Goal: Transaction & Acquisition: Purchase product/service

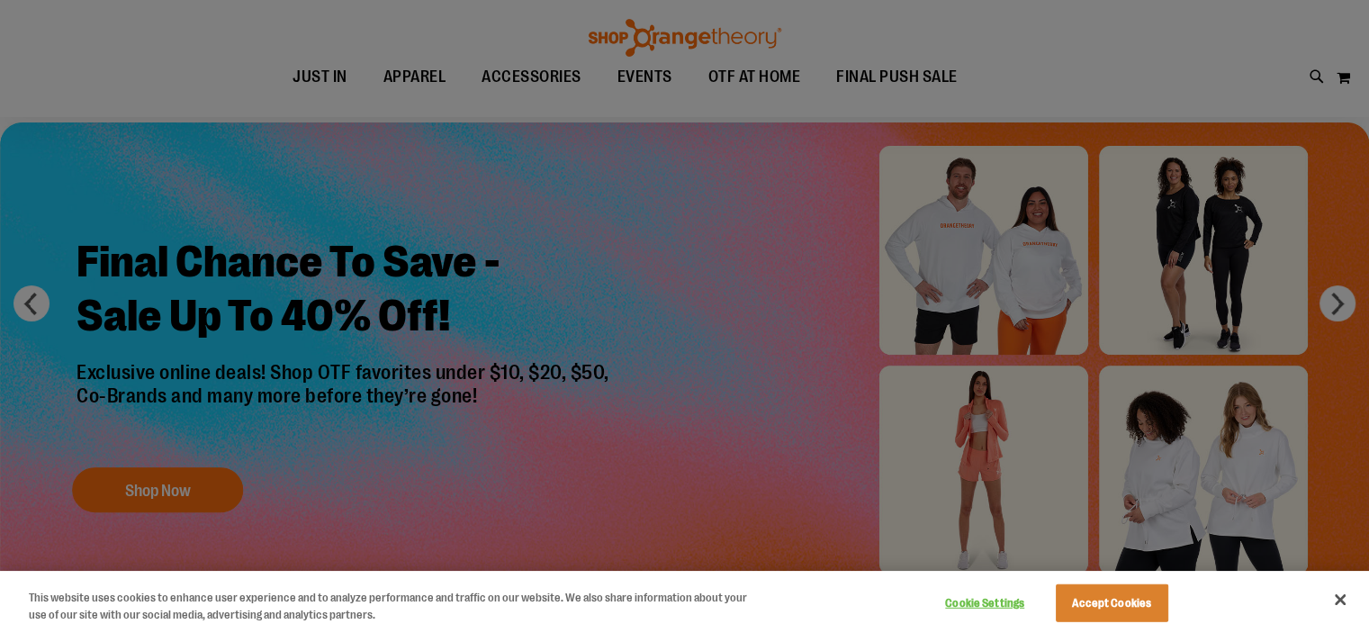
scroll to position [77, 0]
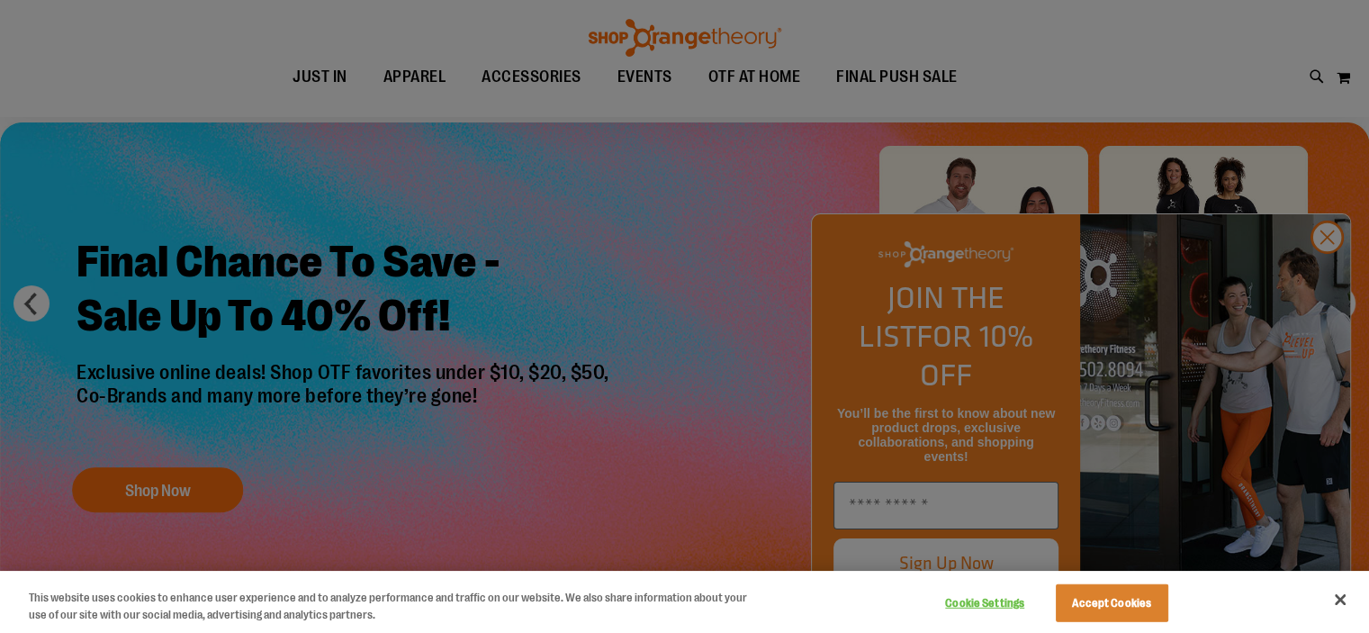
click at [1324, 269] on div at bounding box center [684, 316] width 1369 height 633
click at [1330, 266] on div at bounding box center [684, 316] width 1369 height 633
click at [1334, 597] on button "Close" at bounding box center [1340, 600] width 40 height 40
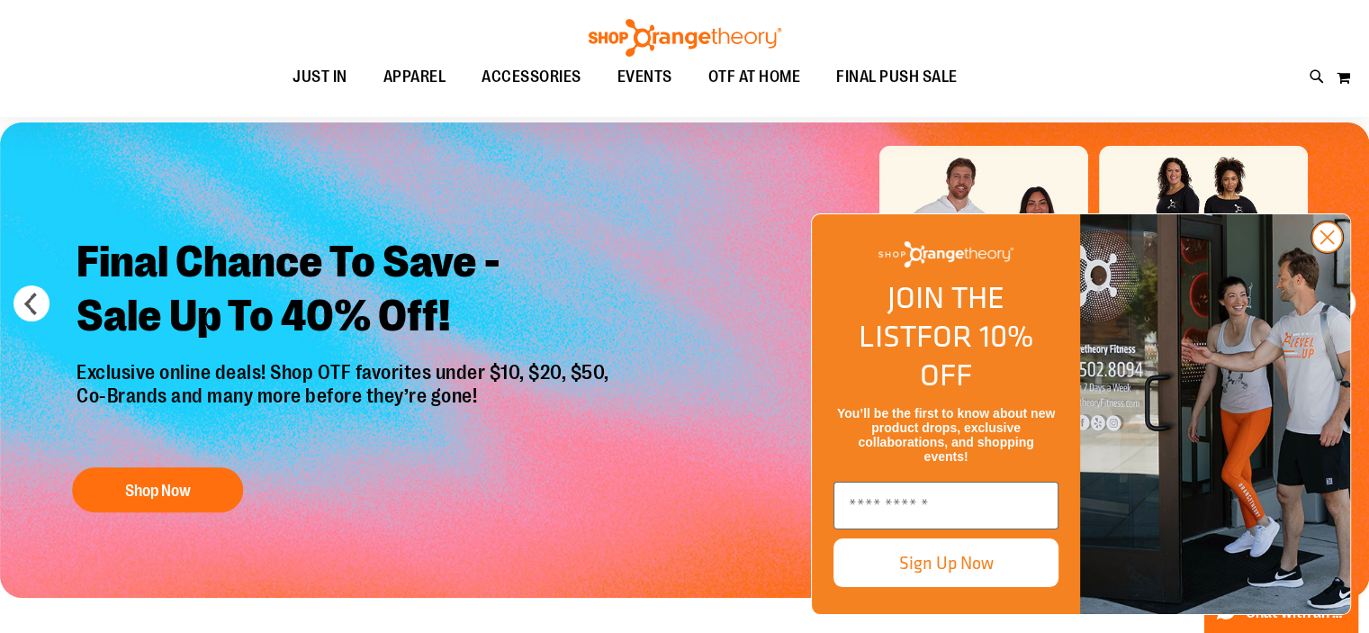
click at [1322, 252] on circle "Close dialog" at bounding box center [1327, 237] width 30 height 30
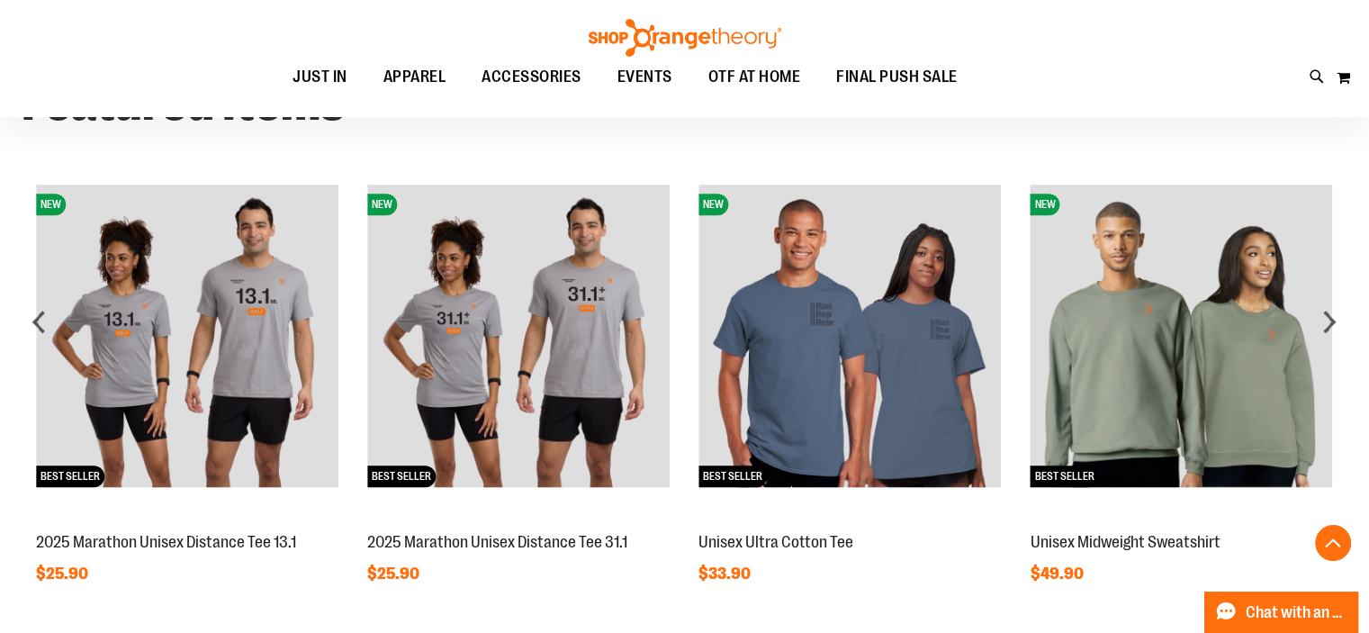
scroll to position [1412, 0]
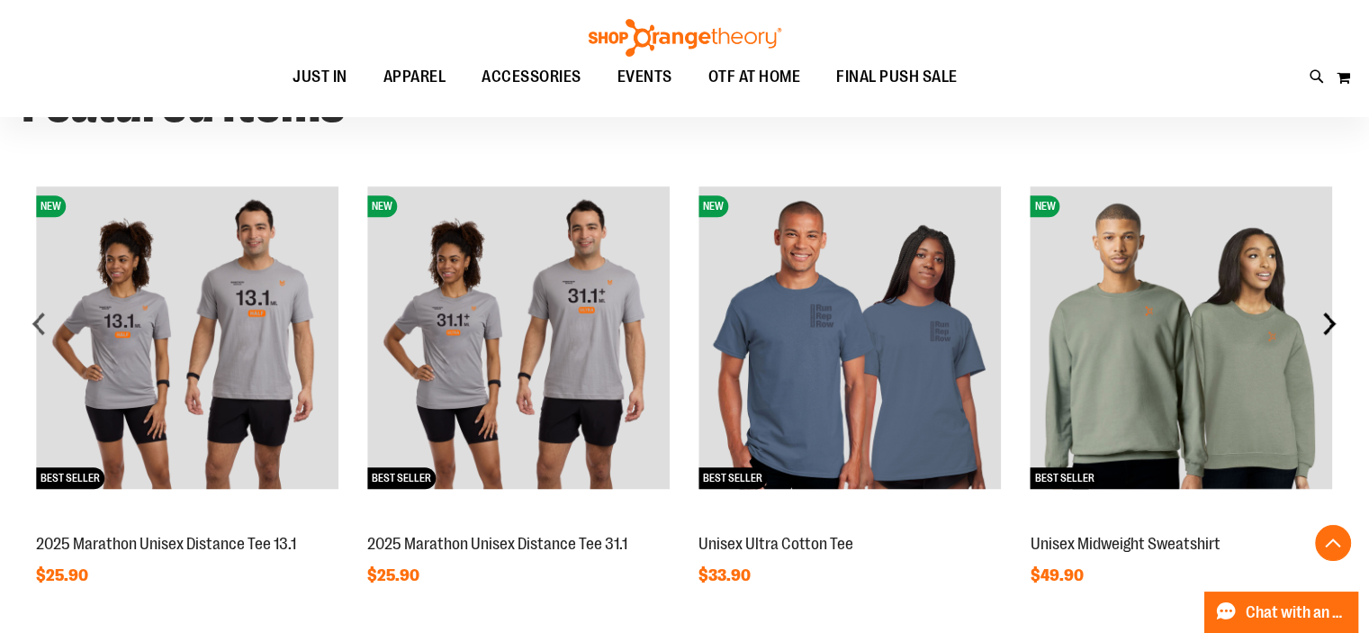
click at [1328, 320] on div "next" at bounding box center [1329, 323] width 36 height 36
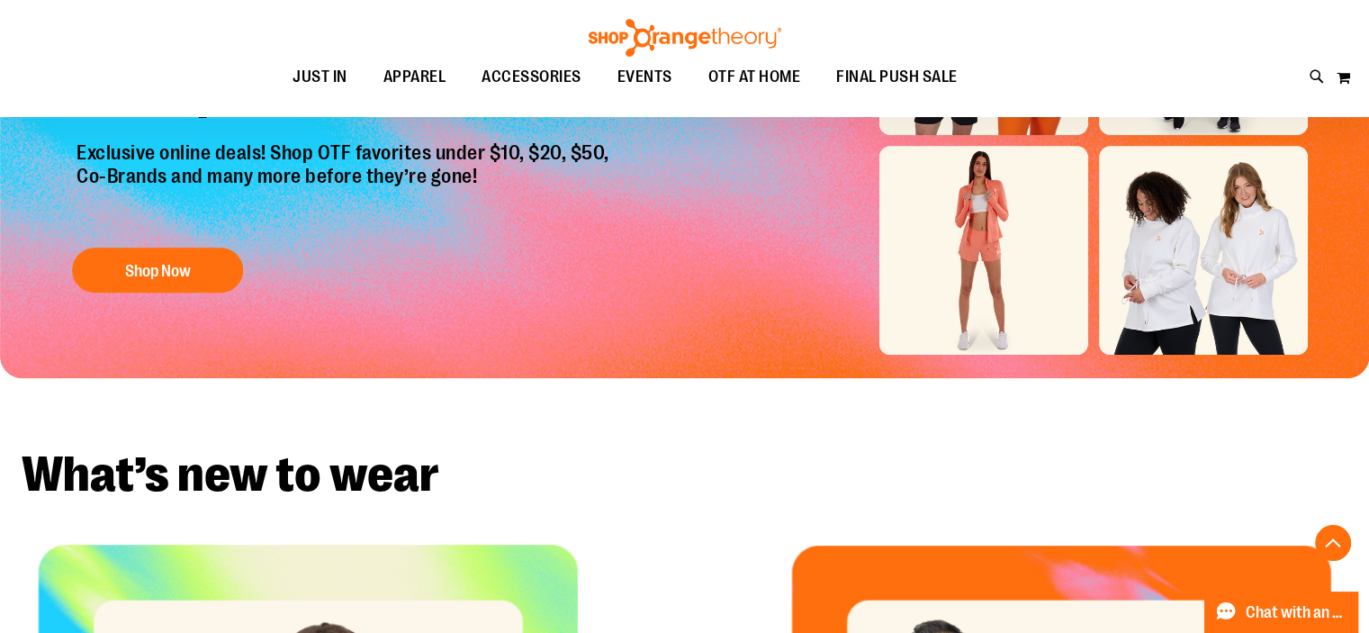
scroll to position [222, 0]
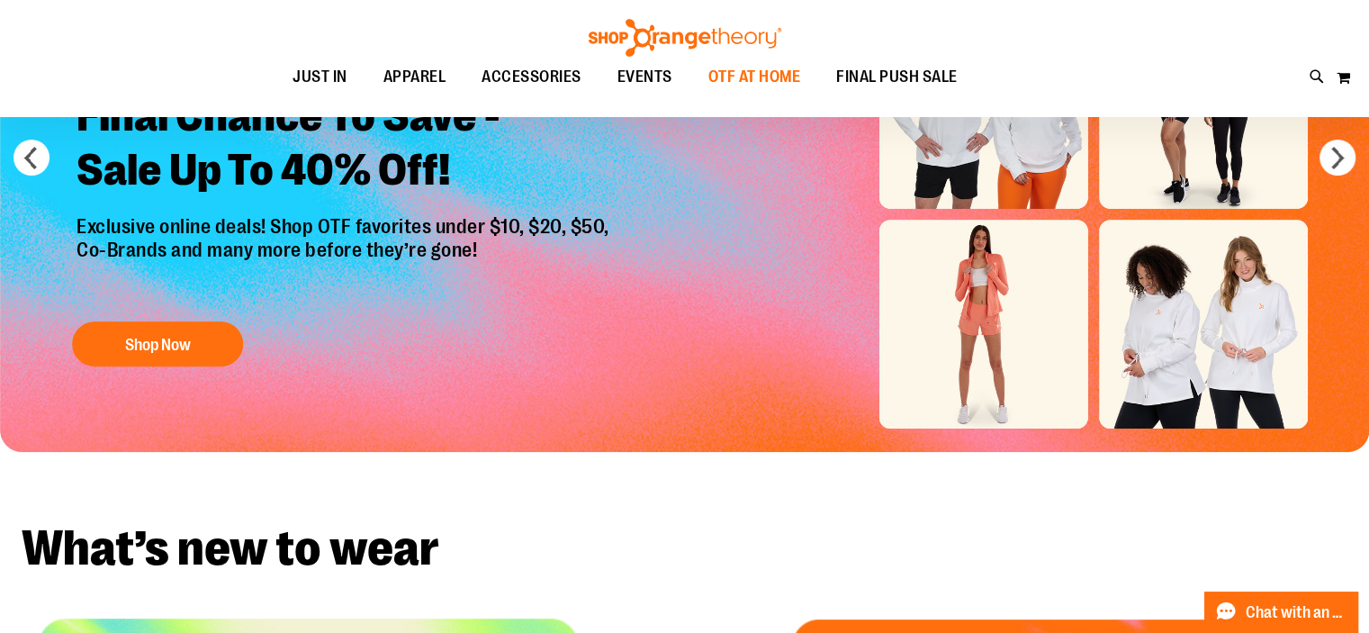
click at [745, 78] on span "OTF AT HOME" at bounding box center [754, 77] width 93 height 41
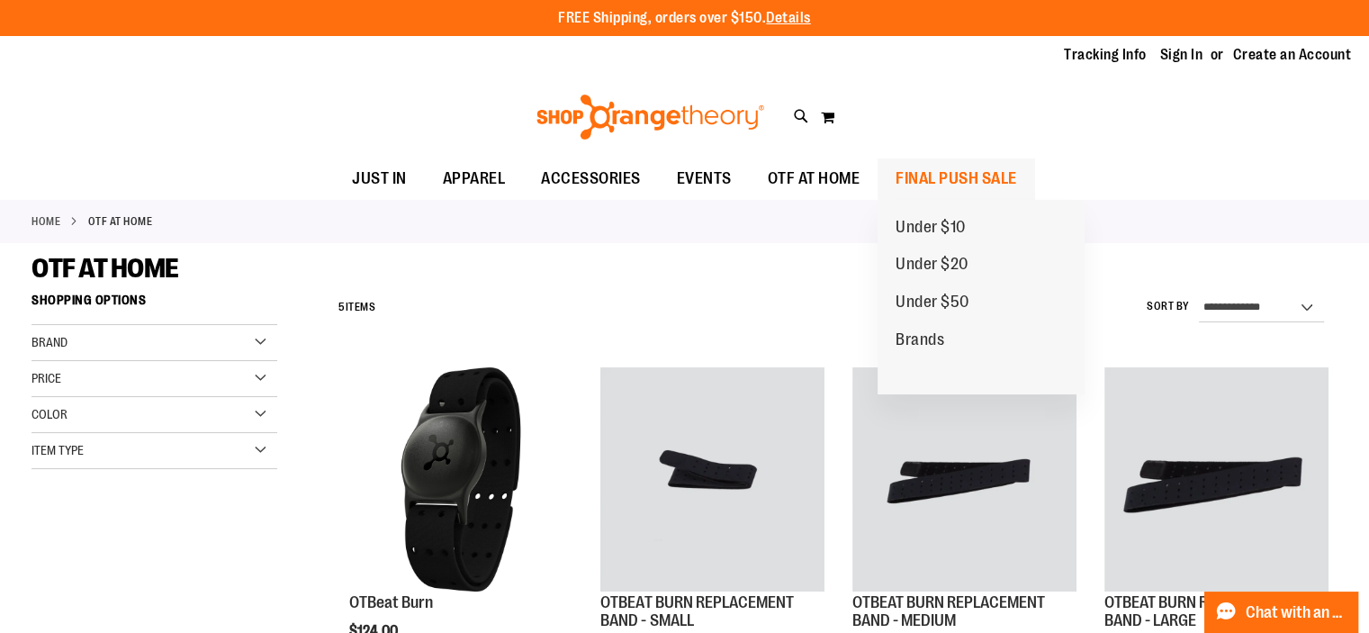
drag, startPoint x: 929, startPoint y: 183, endPoint x: 919, endPoint y: 171, distance: 15.3
click at [919, 171] on span "FINAL PUSH SALE" at bounding box center [957, 178] width 122 height 41
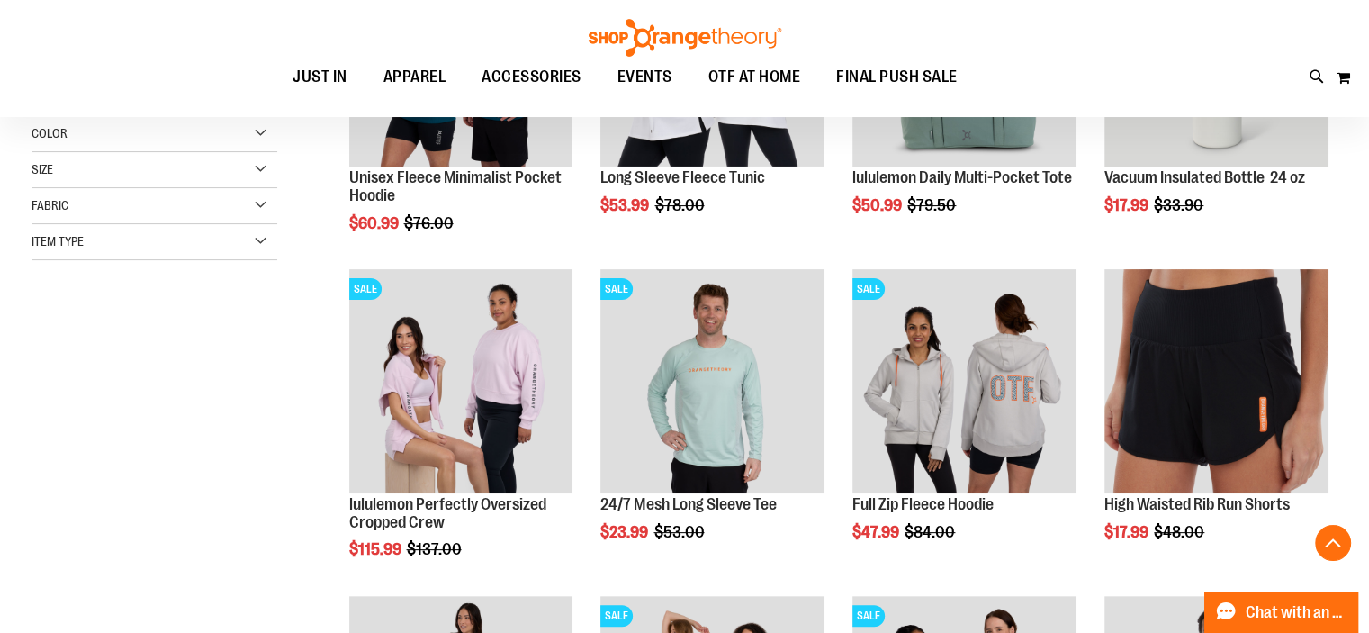
scroll to position [425, 0]
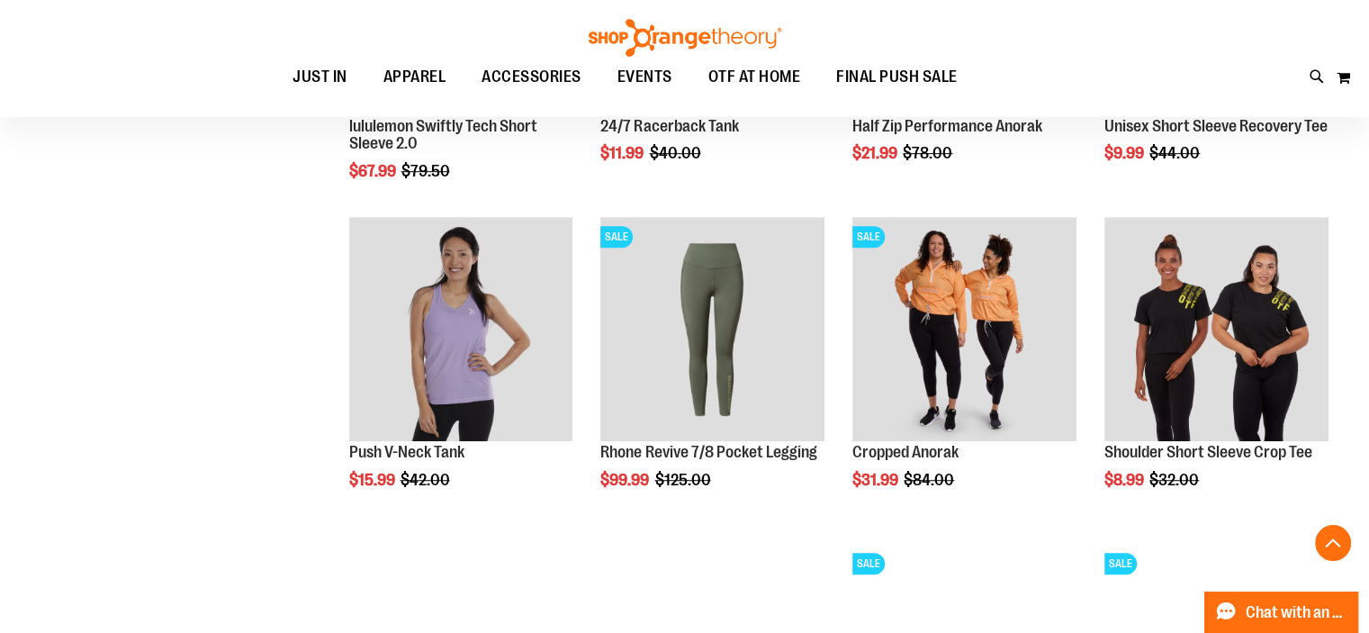
scroll to position [1135, 0]
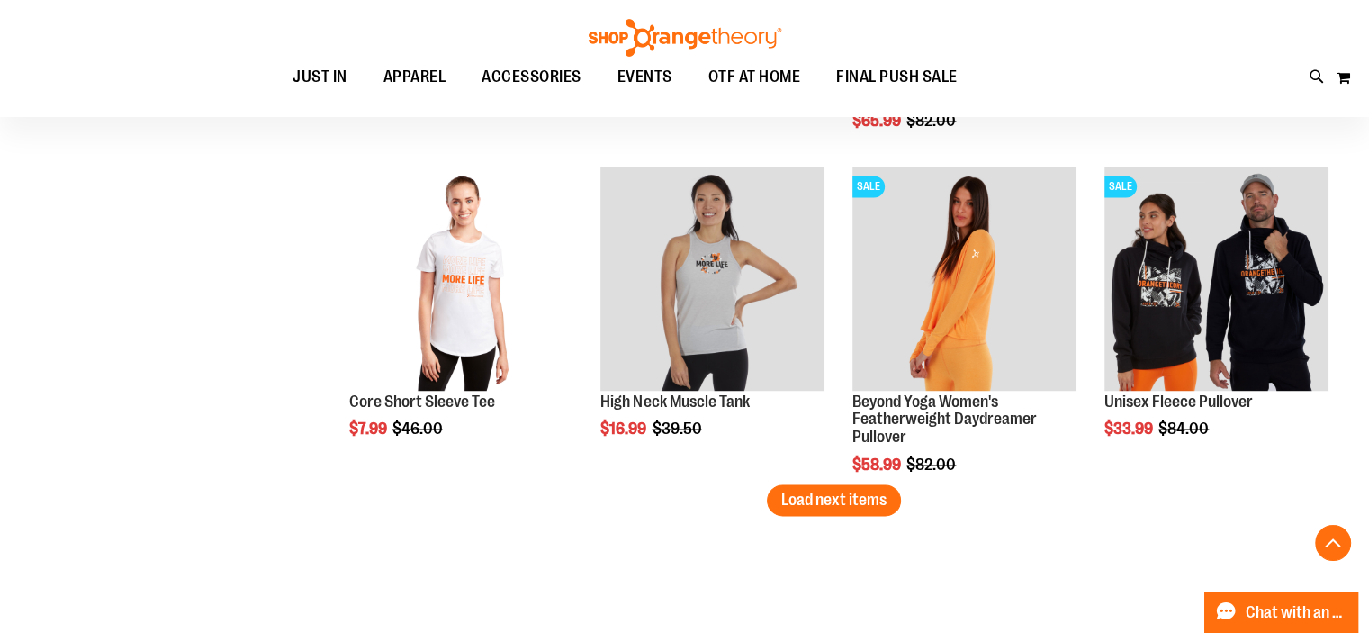
scroll to position [2814, 0]
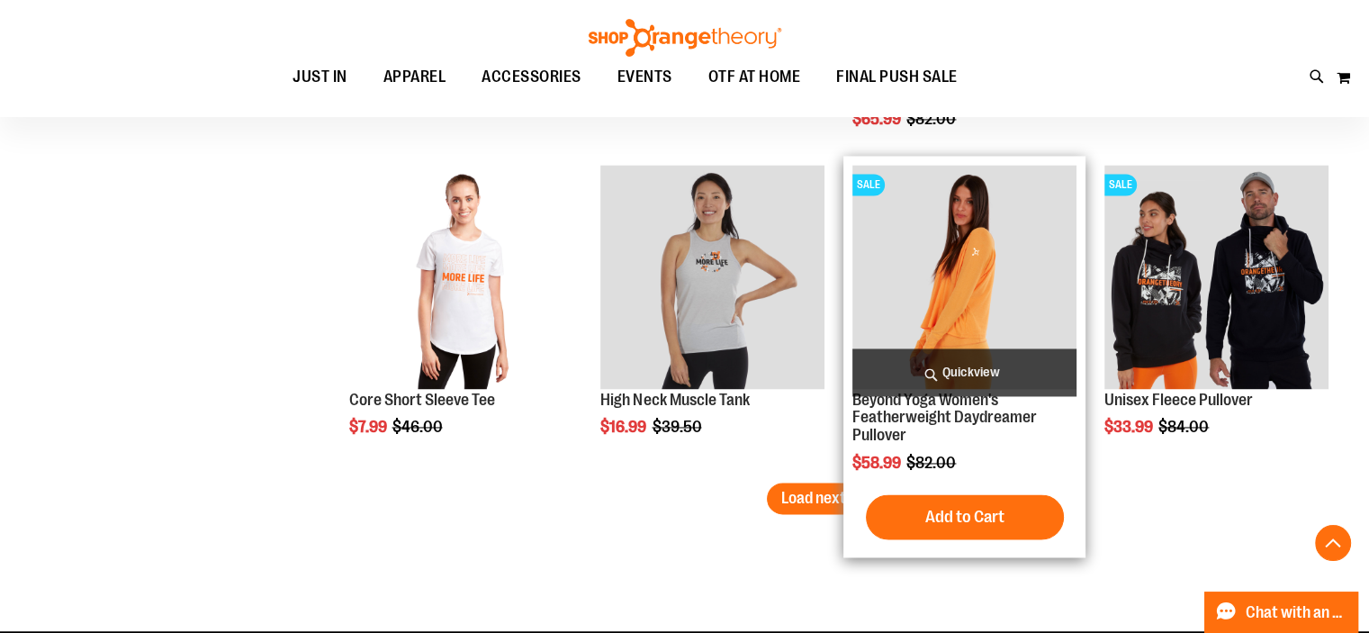
click at [853, 496] on div "Add to Cart In stock" at bounding box center [964, 516] width 224 height 45
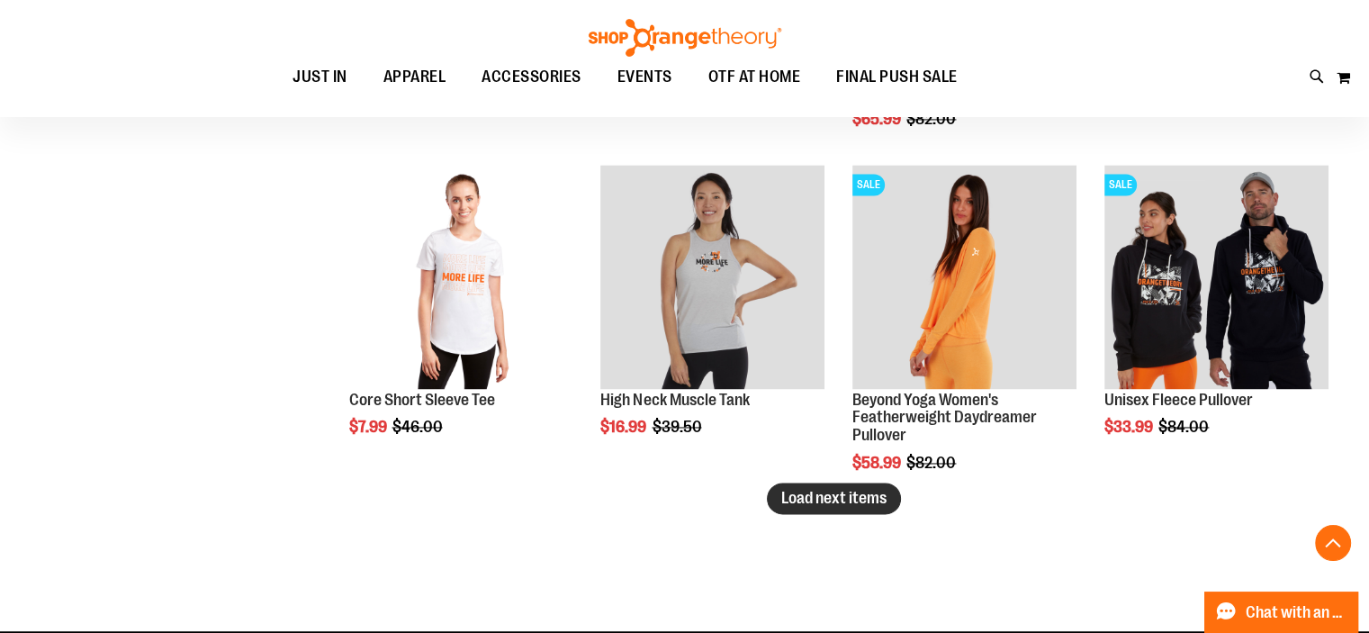
click at [816, 505] on span "Load next items" at bounding box center [833, 498] width 105 height 18
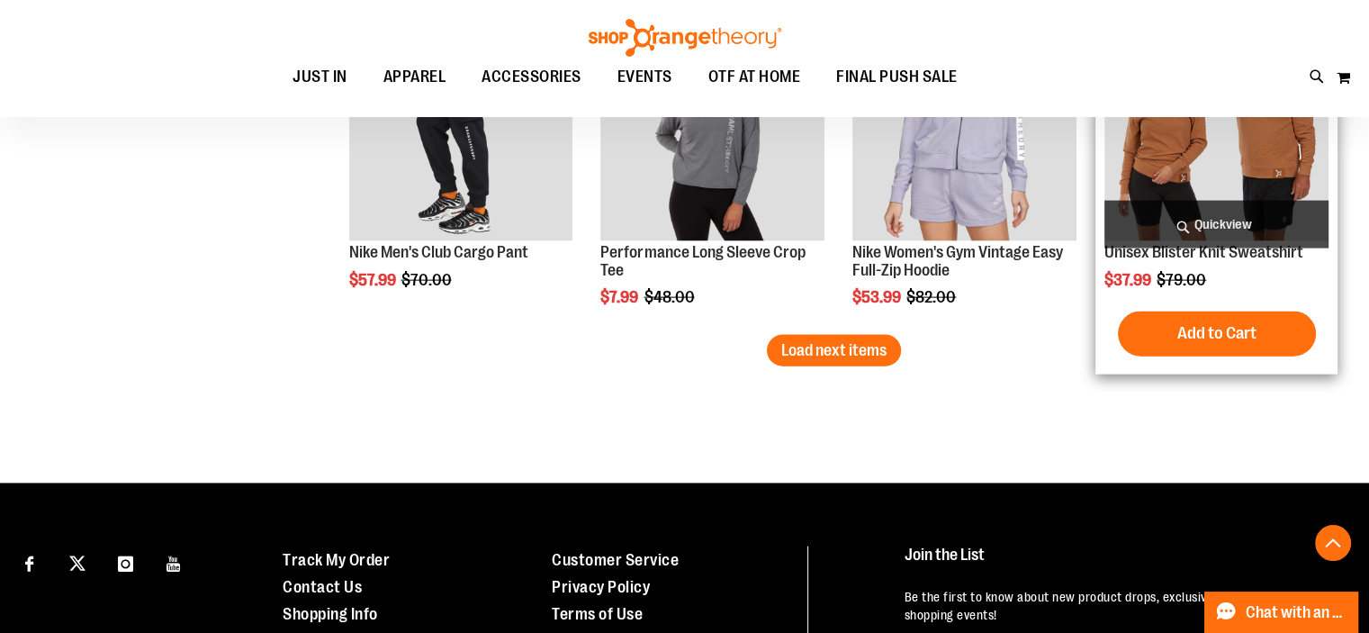
scroll to position [3942, 0]
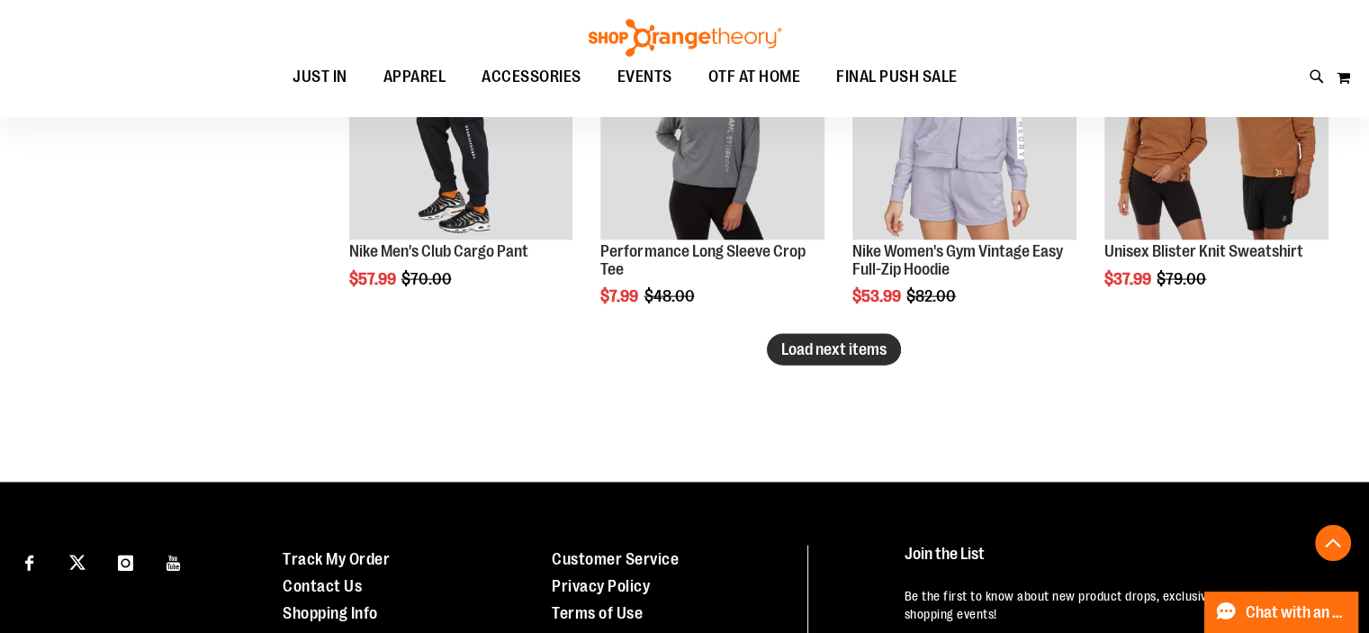
click at [792, 345] on span "Load next items" at bounding box center [833, 349] width 105 height 18
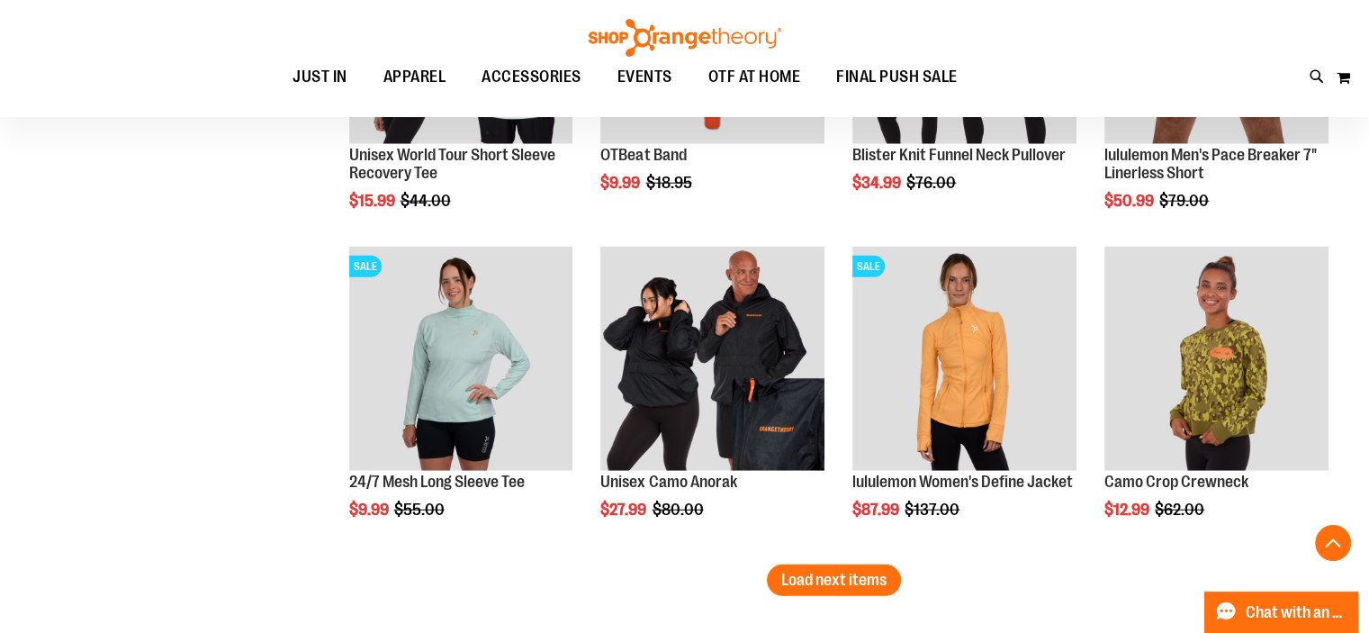
scroll to position [4691, 0]
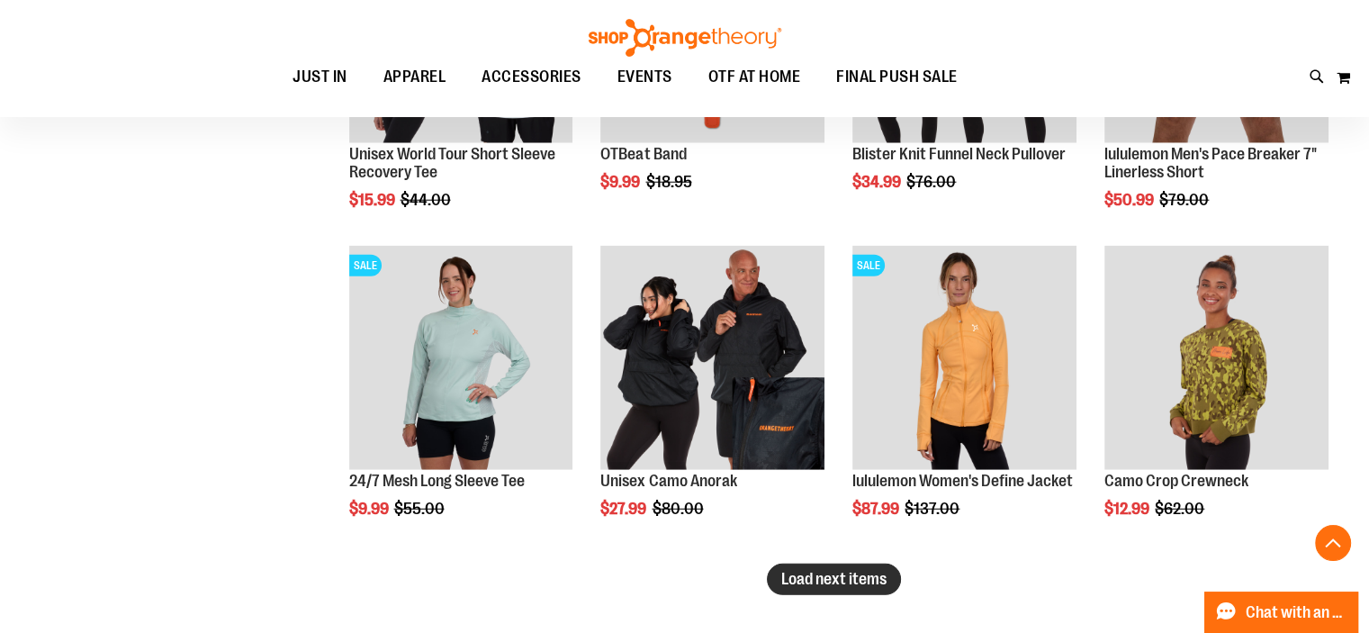
drag, startPoint x: 839, startPoint y: 587, endPoint x: 785, endPoint y: 572, distance: 55.9
click at [782, 575] on span "Load next items" at bounding box center [833, 579] width 105 height 18
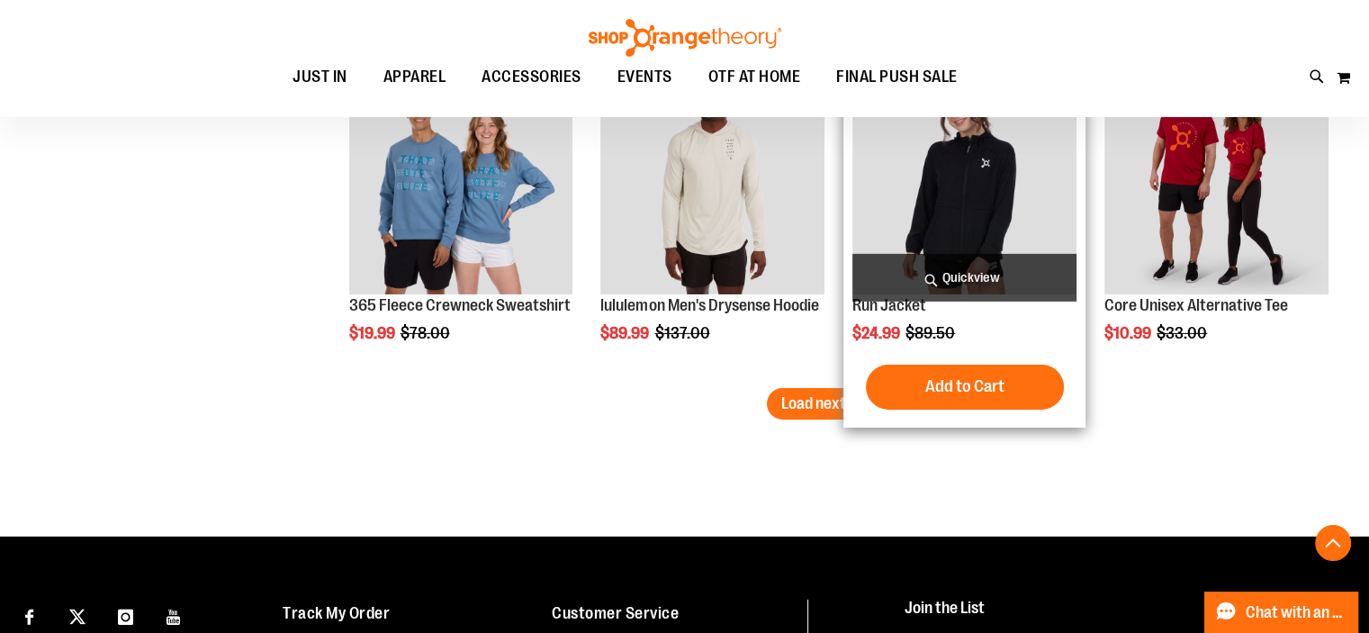
scroll to position [5847, 0]
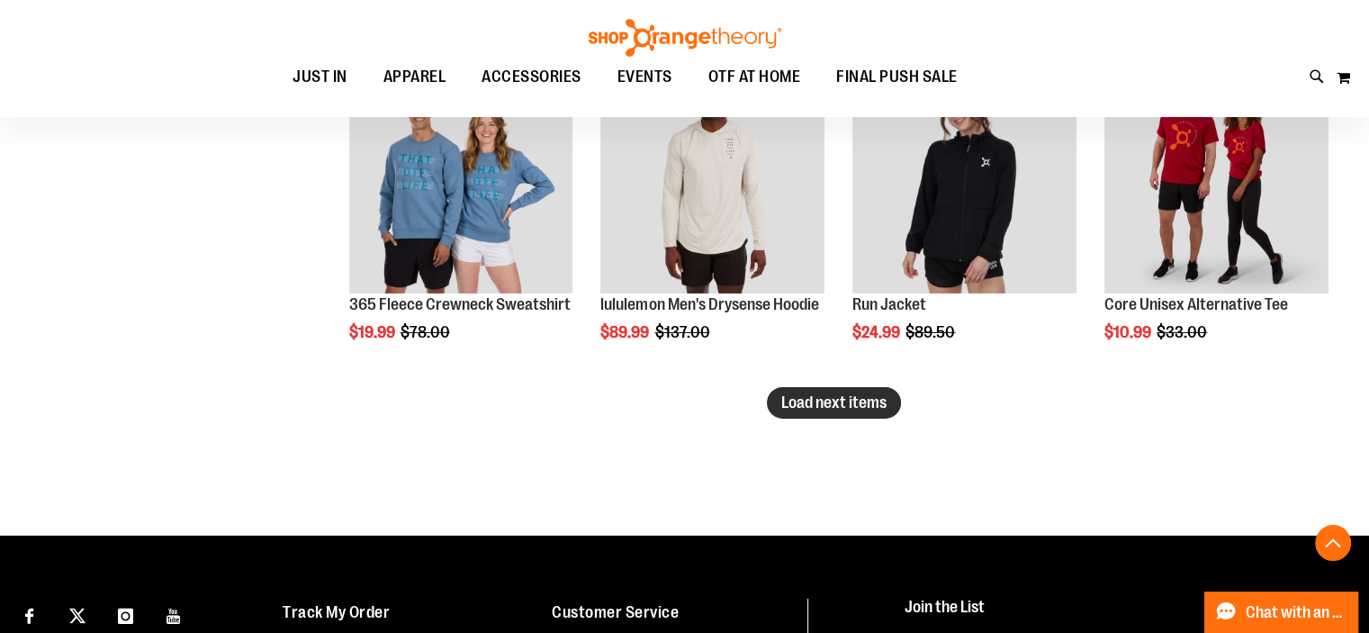
click at [869, 401] on span "Load next items" at bounding box center [833, 402] width 105 height 18
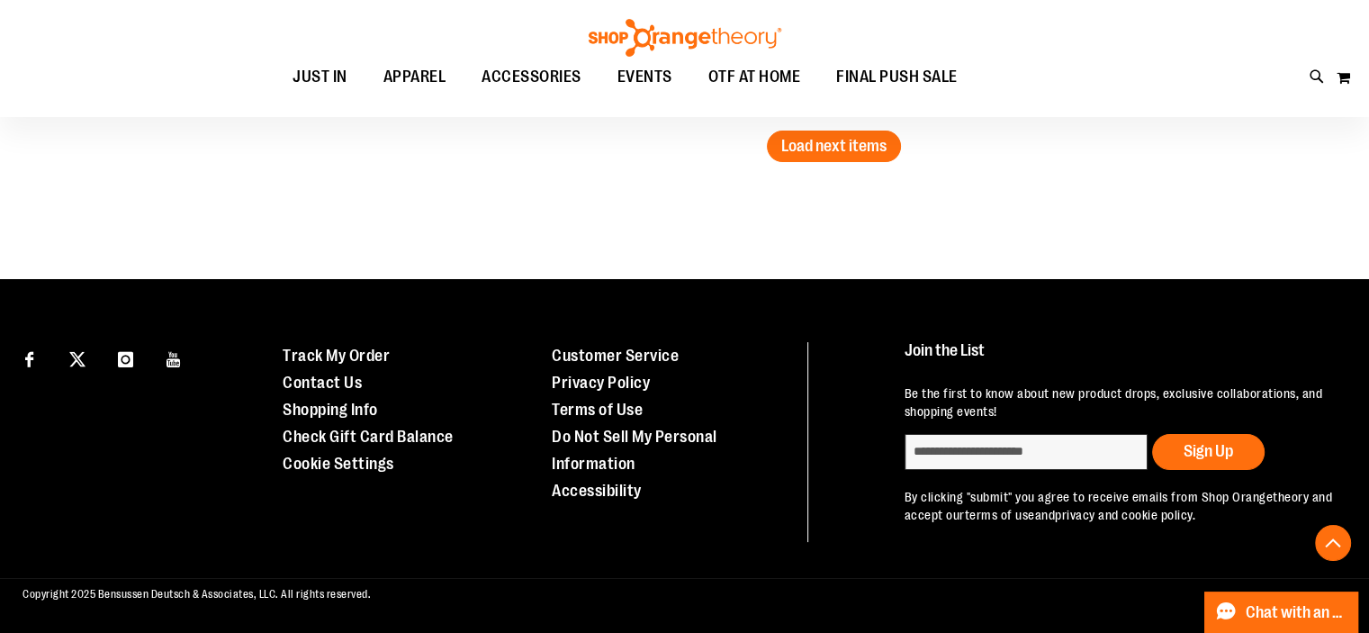
scroll to position [7093, 0]
click at [873, 140] on span "Load next items" at bounding box center [833, 146] width 105 height 18
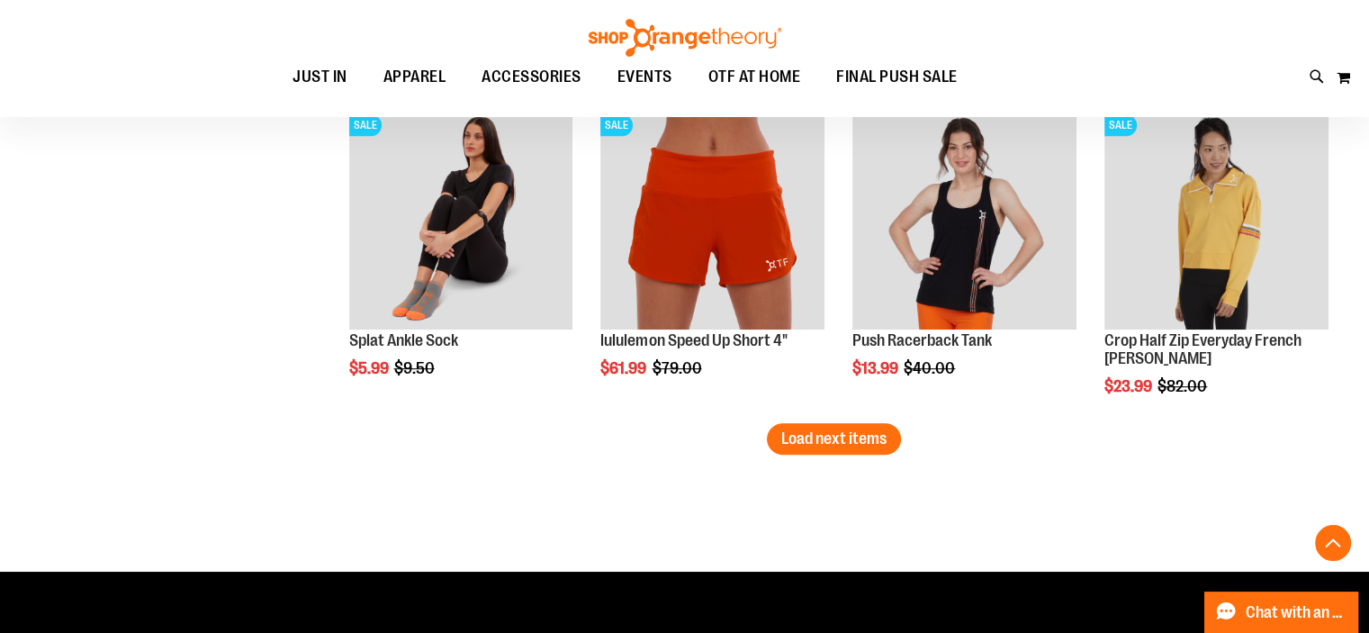
scroll to position [7763, 0]
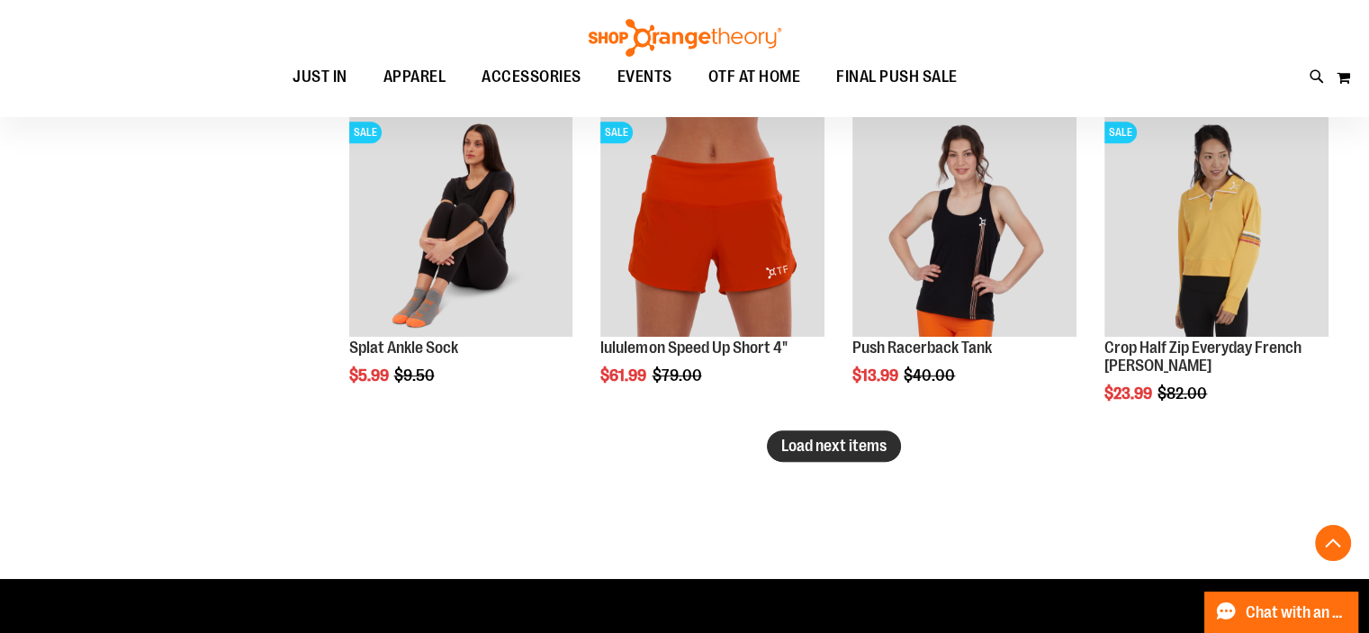
click at [867, 447] on span "Load next items" at bounding box center [833, 446] width 105 height 18
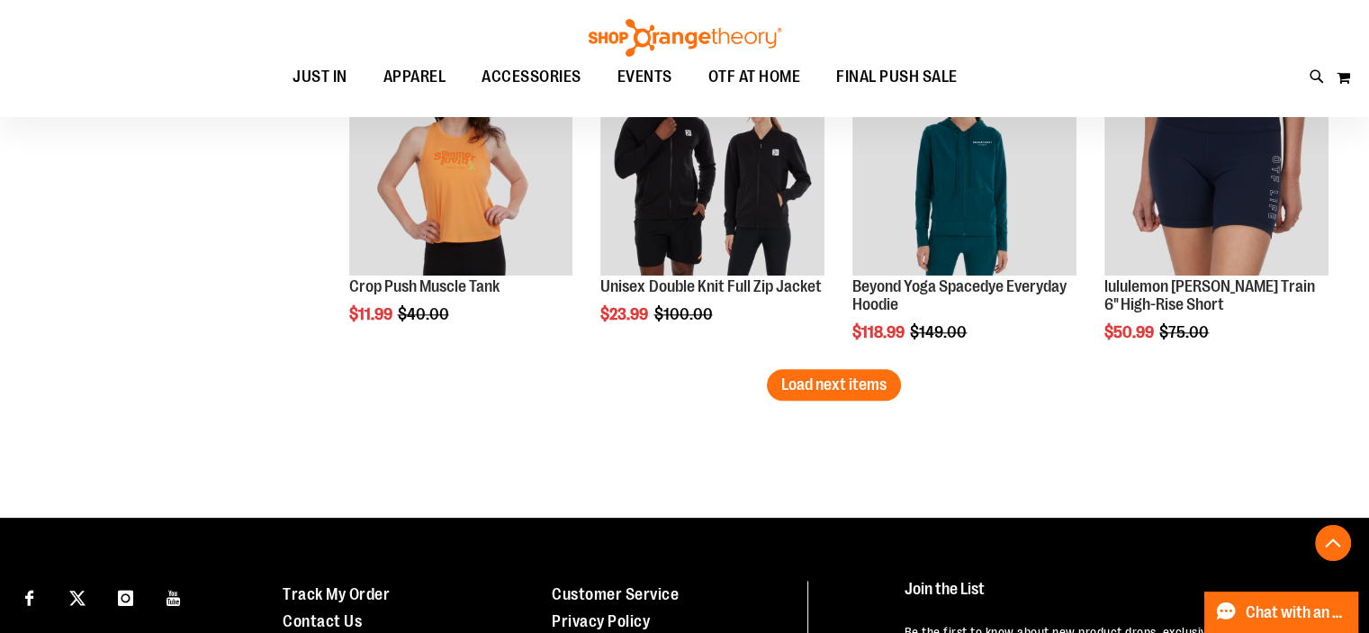
scroll to position [8788, 0]
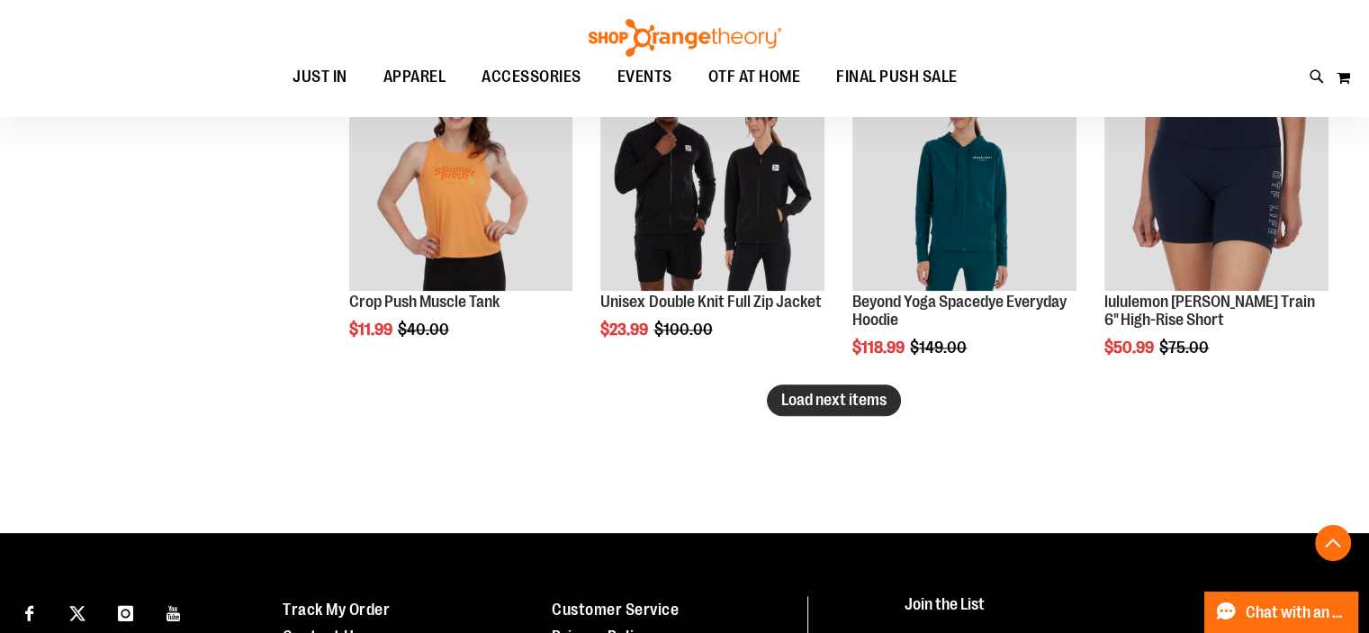
click at [867, 397] on span "Load next items" at bounding box center [833, 400] width 105 height 18
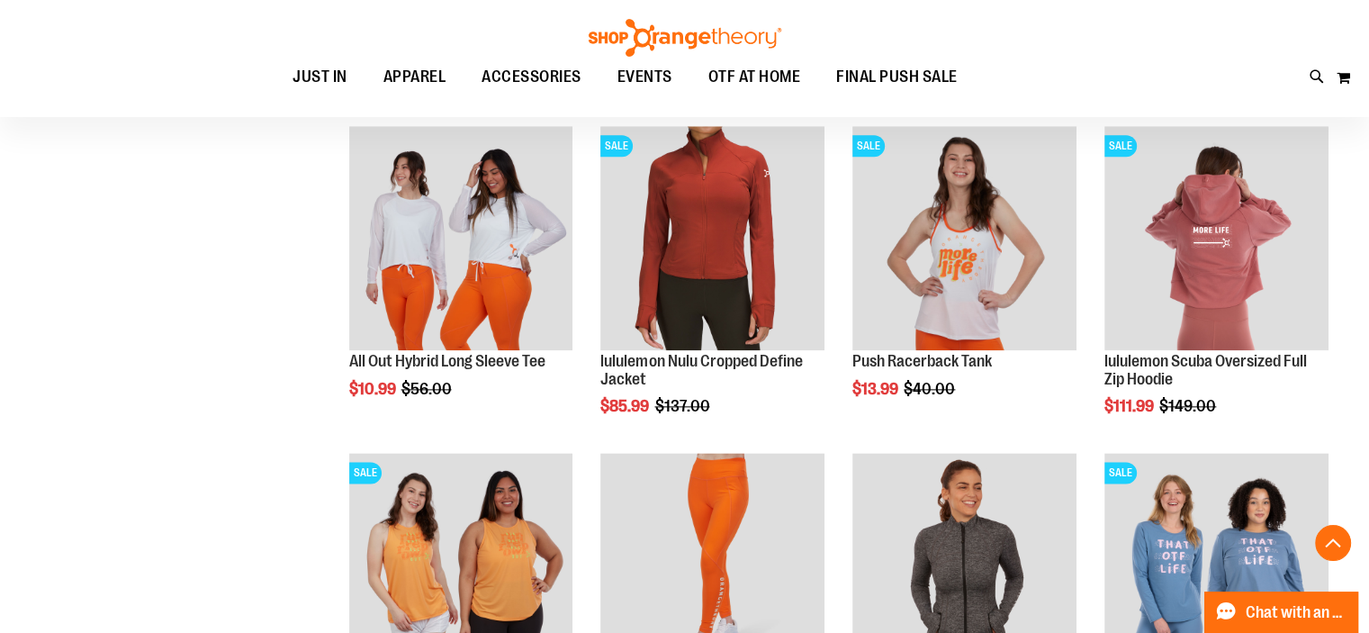
scroll to position [8988, 0]
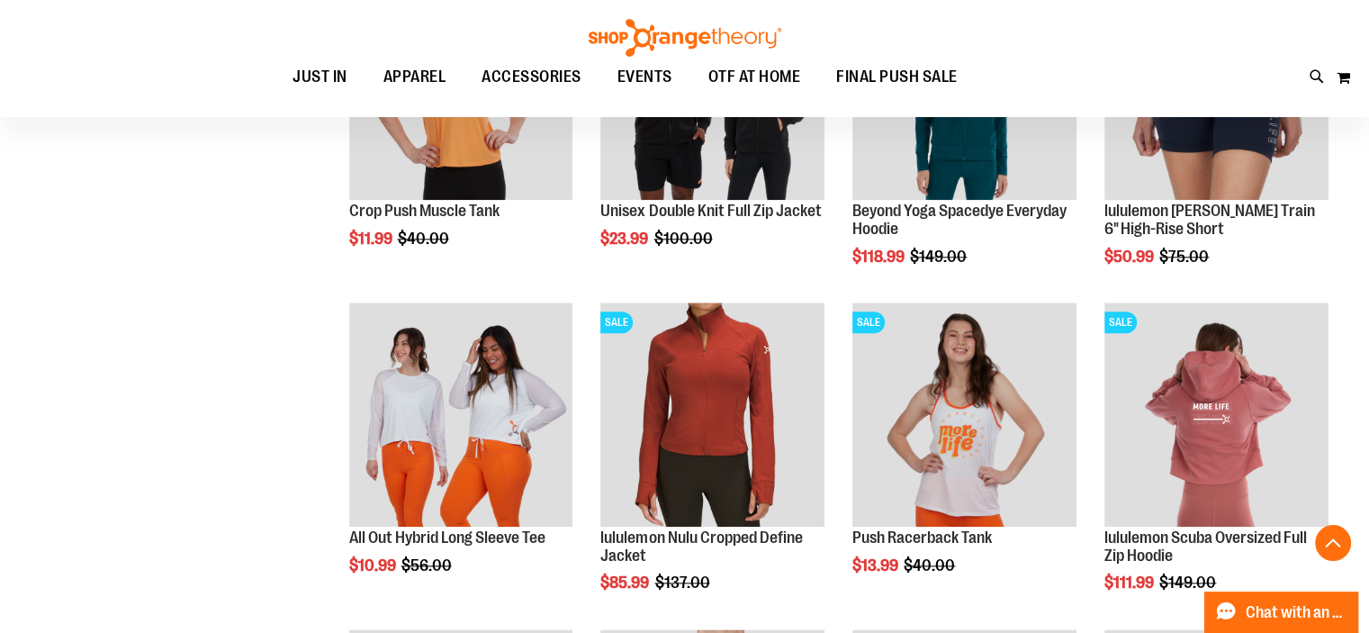
scroll to position [8778, 0]
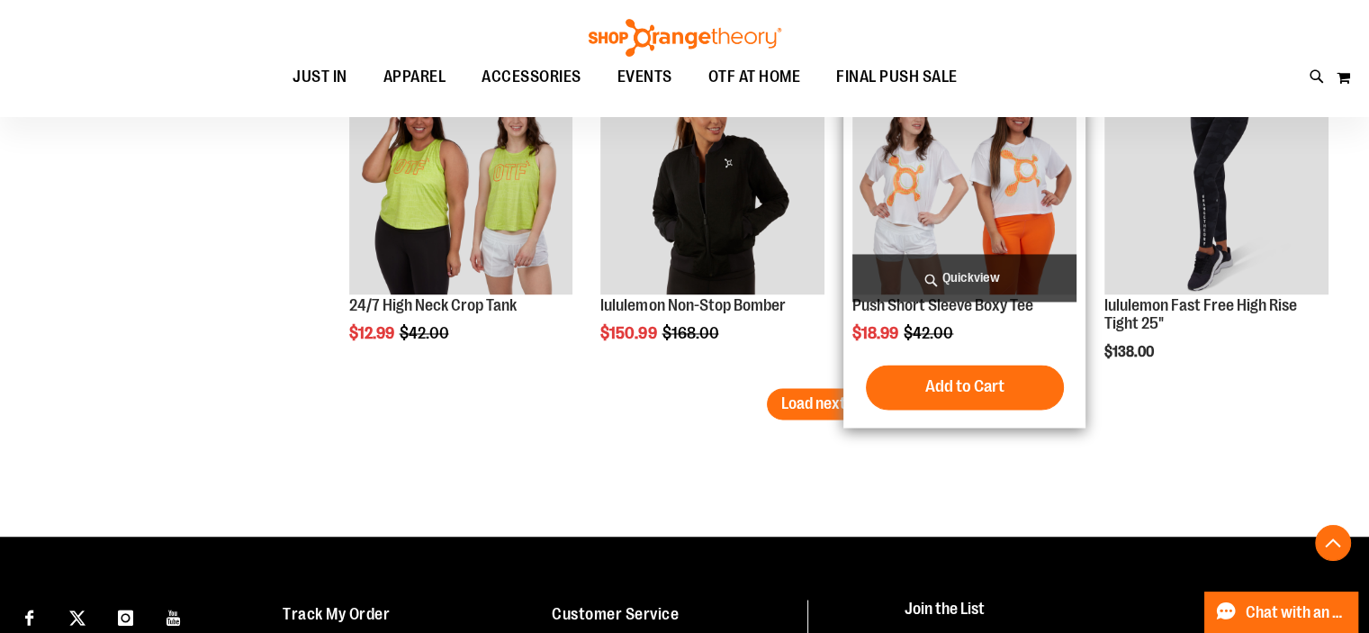
scroll to position [9773, 0]
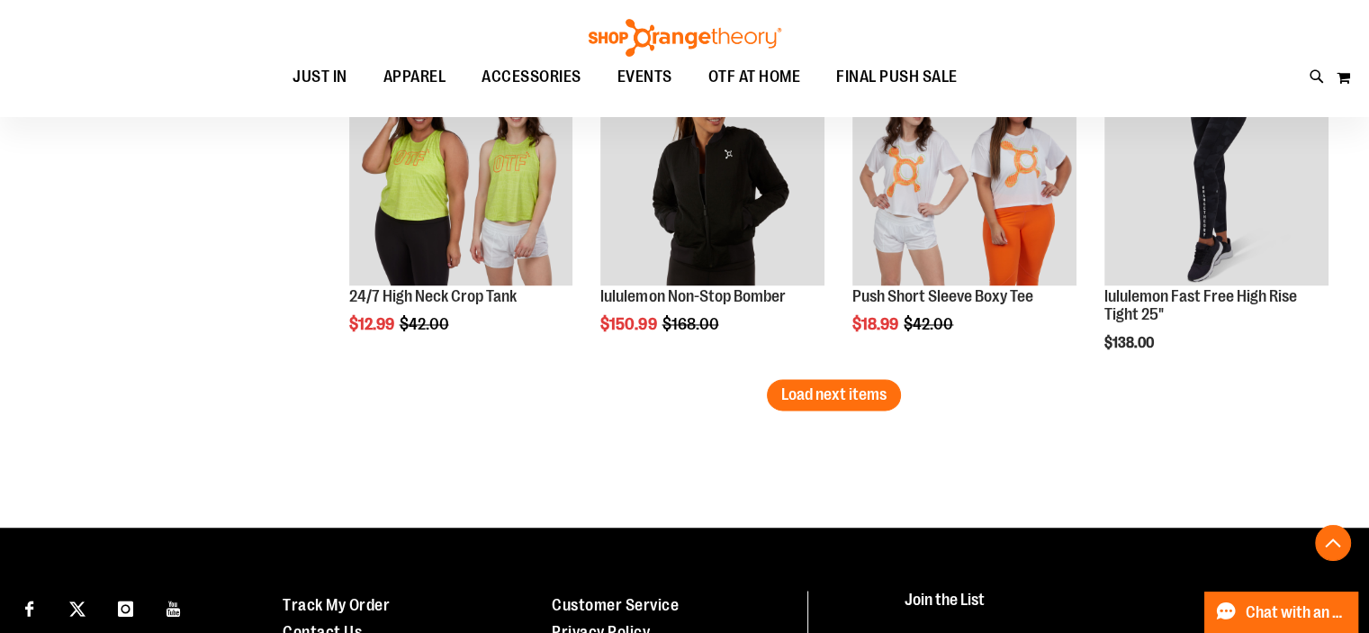
click at [796, 397] on span "Load next items" at bounding box center [833, 394] width 105 height 18
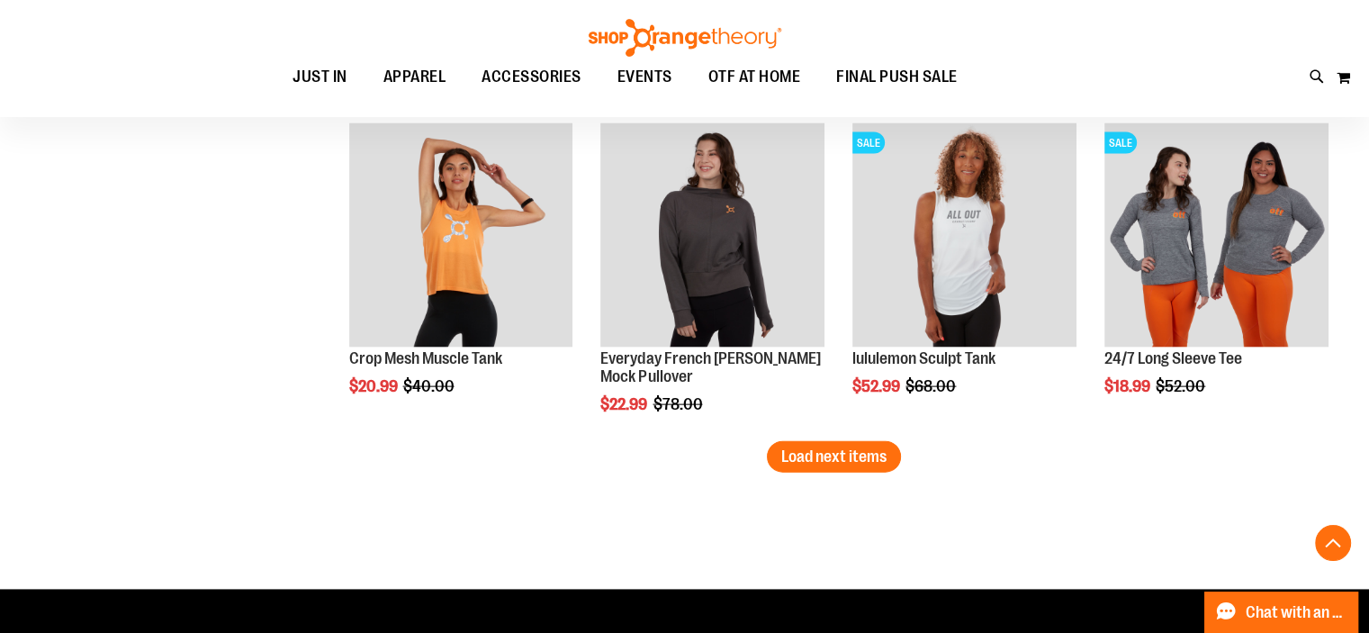
scroll to position [11017, 0]
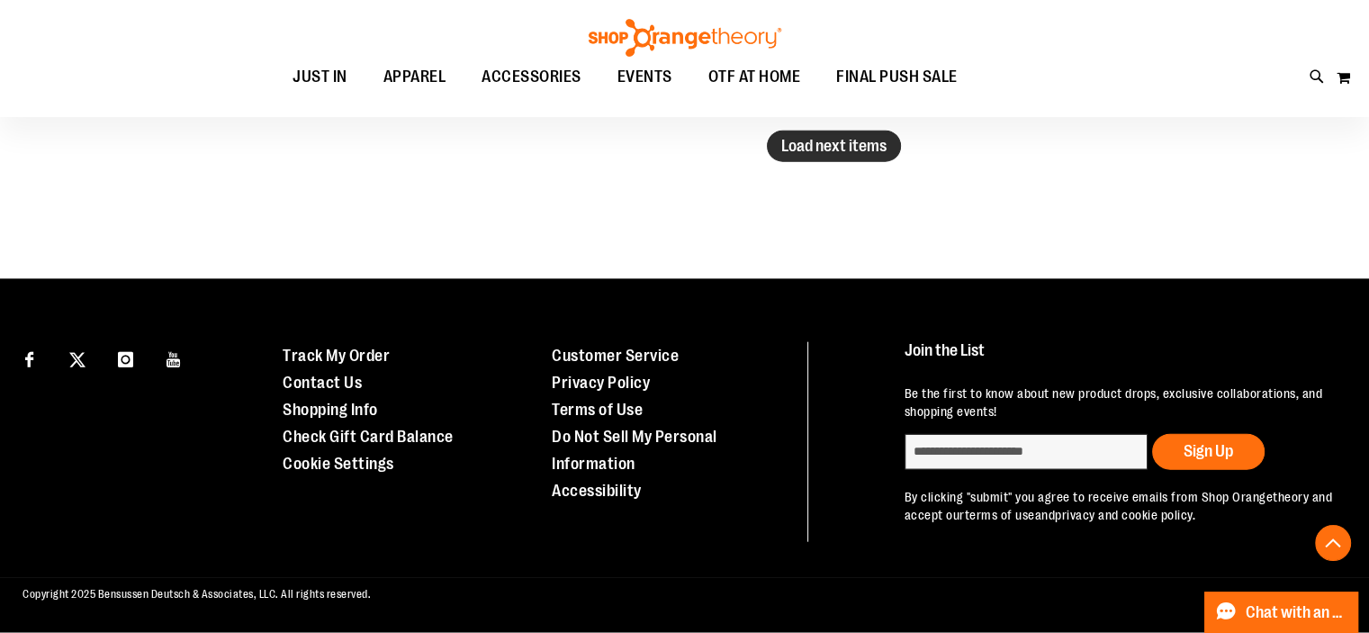
click at [808, 137] on span "Load next items" at bounding box center [833, 146] width 105 height 18
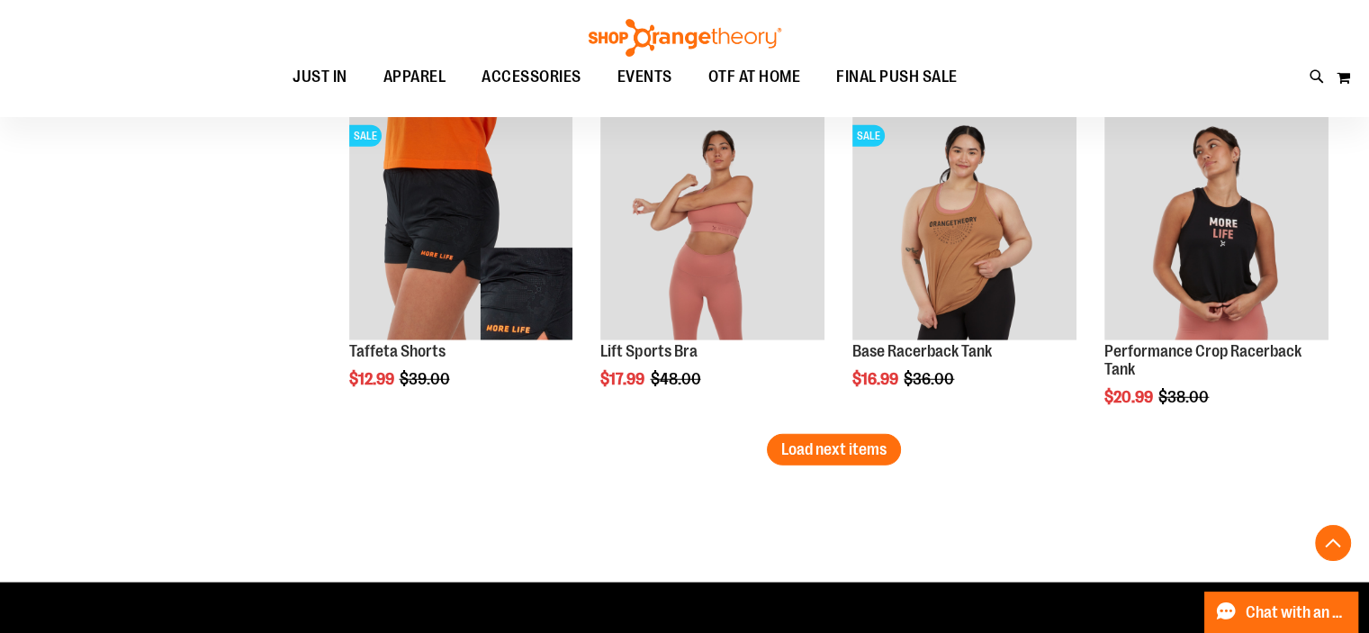
scroll to position [11692, 0]
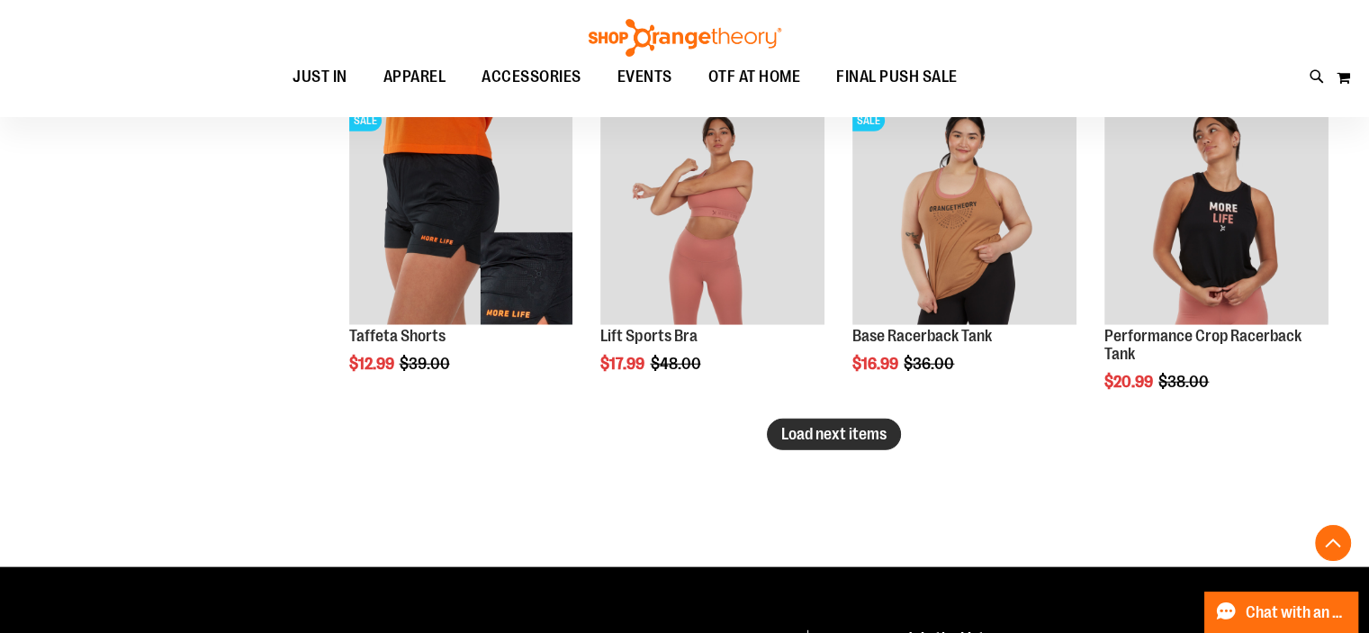
click at [797, 432] on span "Load next items" at bounding box center [833, 434] width 105 height 18
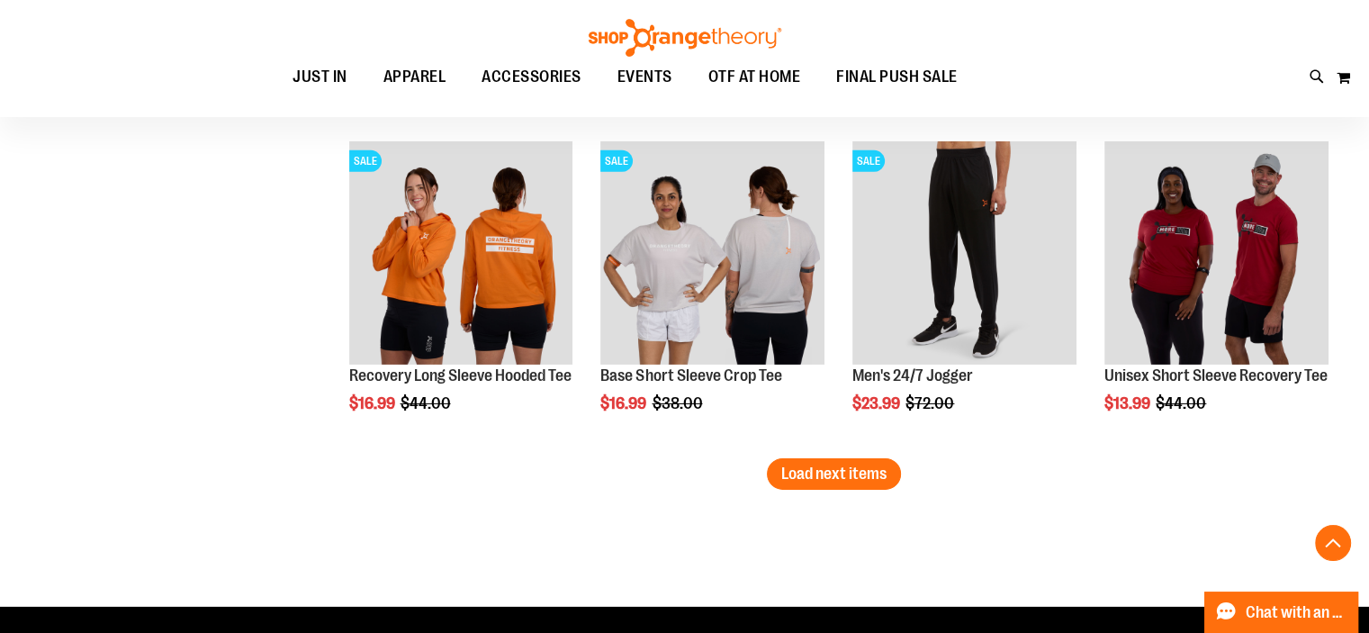
scroll to position [12634, 0]
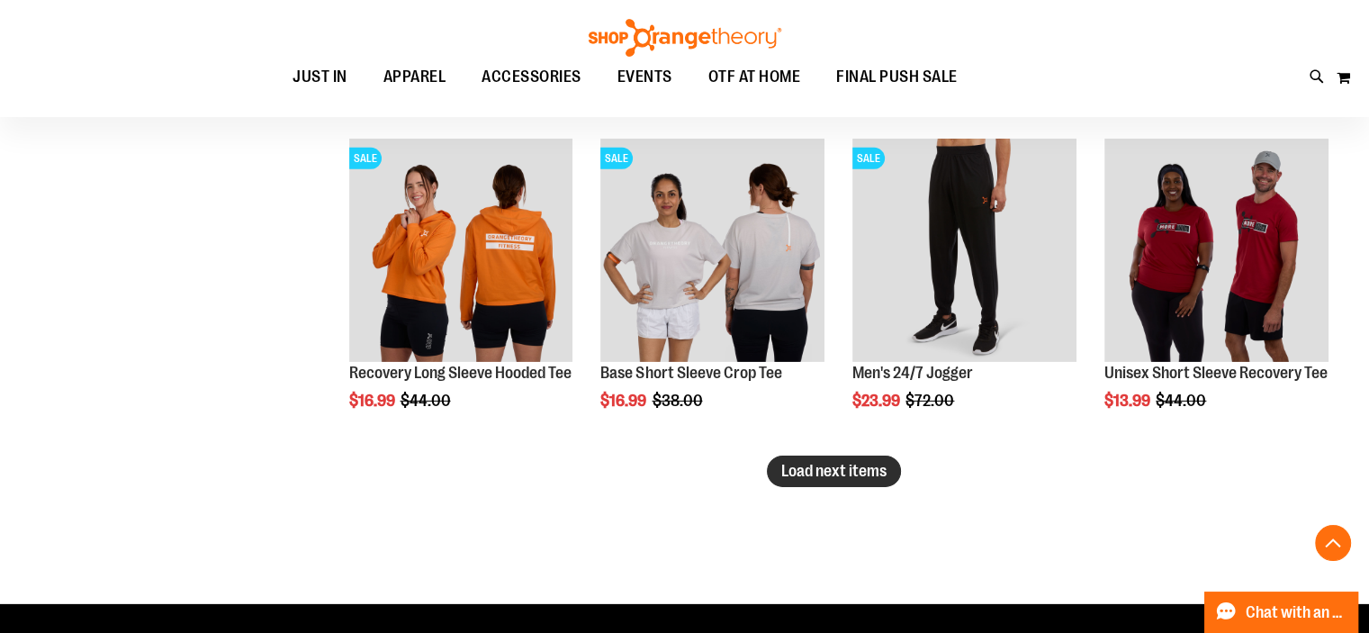
click at [774, 465] on button "Load next items" at bounding box center [834, 471] width 134 height 32
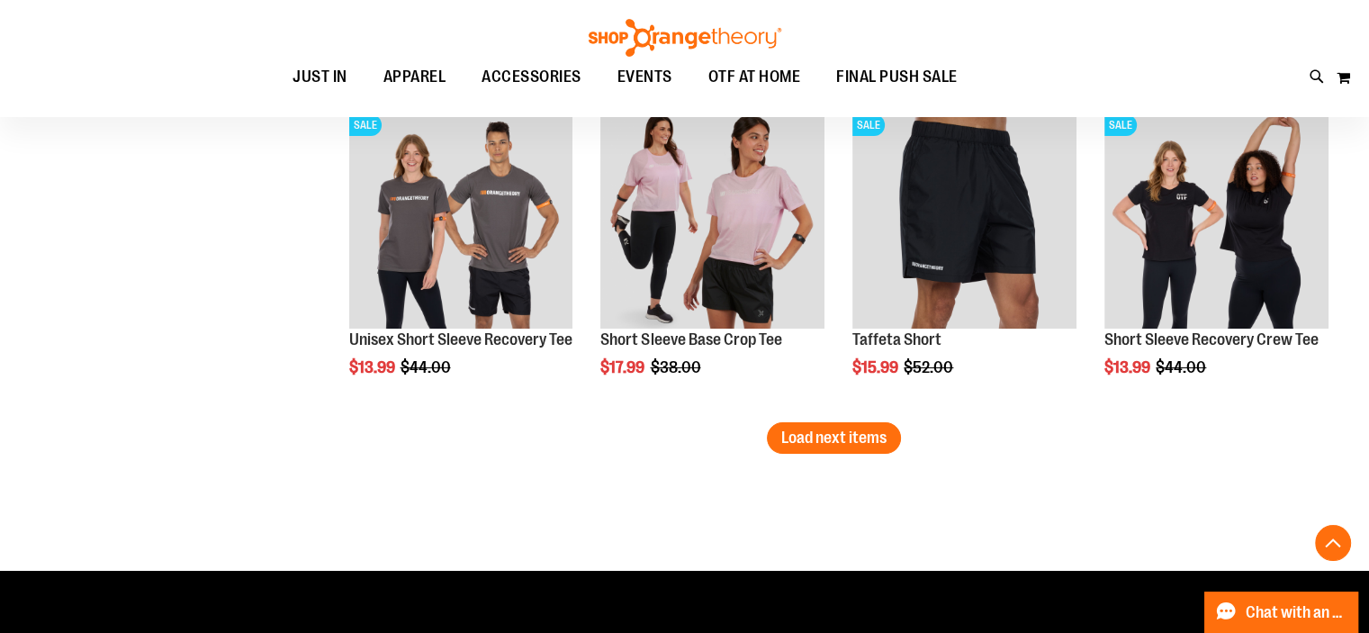
scroll to position [13649, 0]
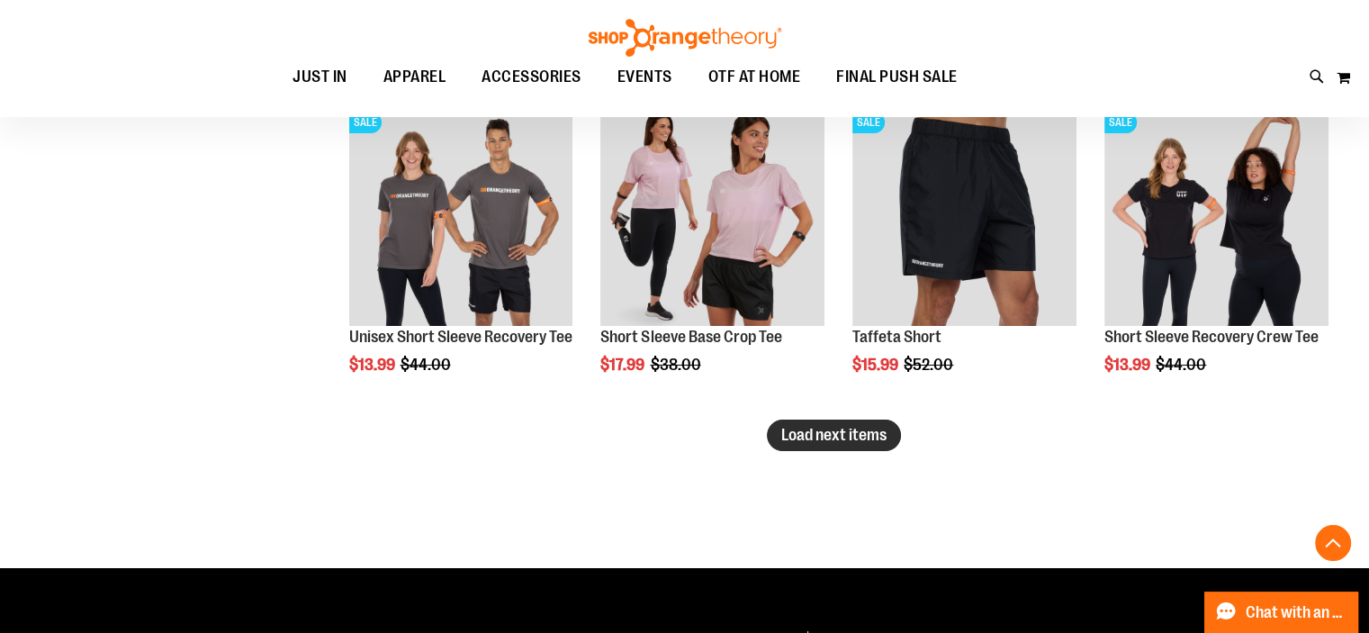
click at [861, 427] on span "Load next items" at bounding box center [833, 435] width 105 height 18
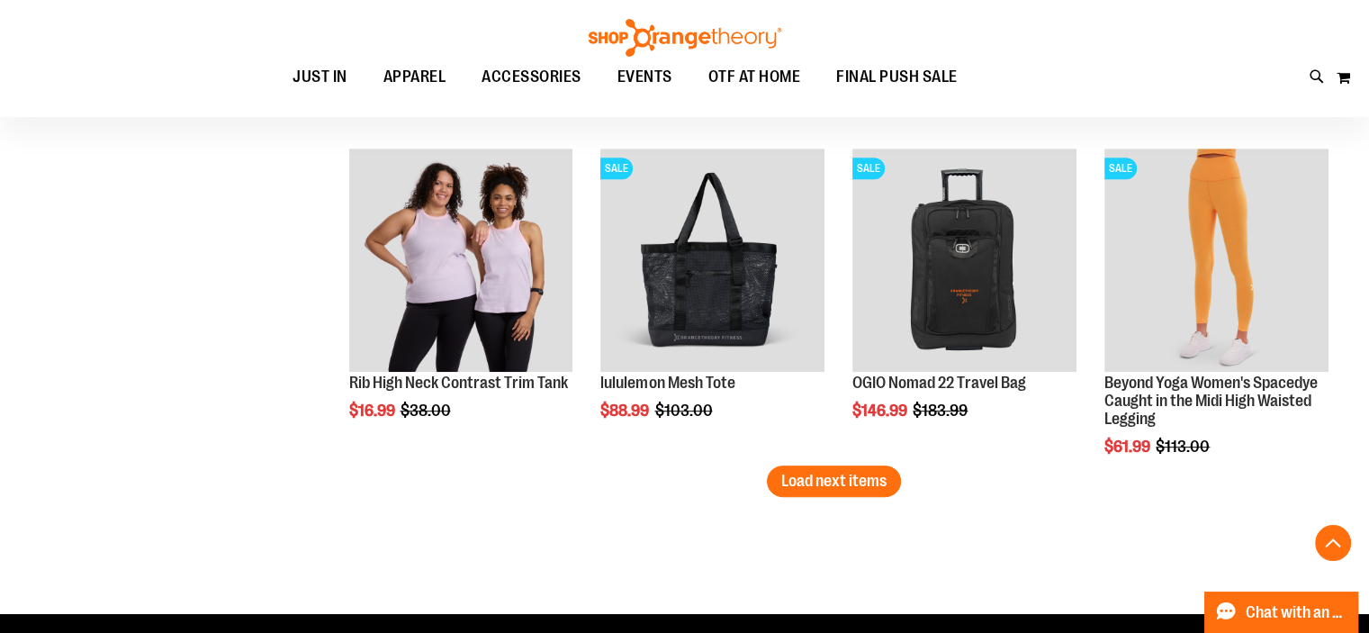
scroll to position [14585, 0]
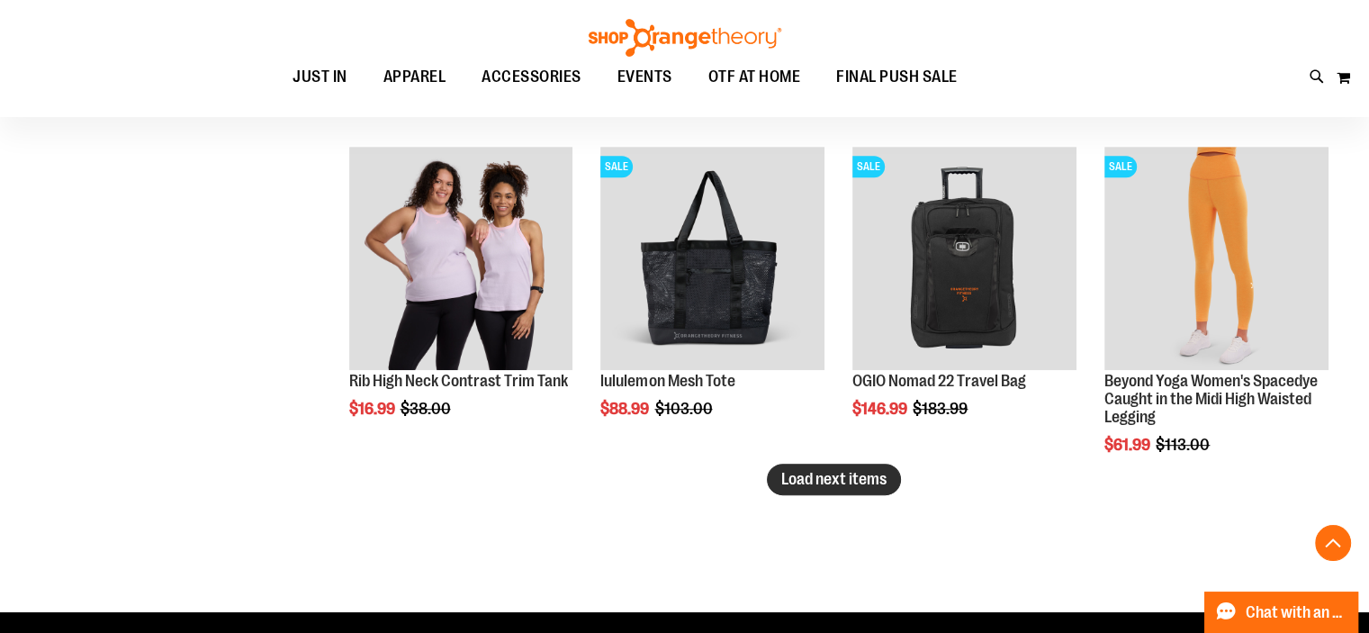
click at [836, 490] on button "Load next items" at bounding box center [834, 480] width 134 height 32
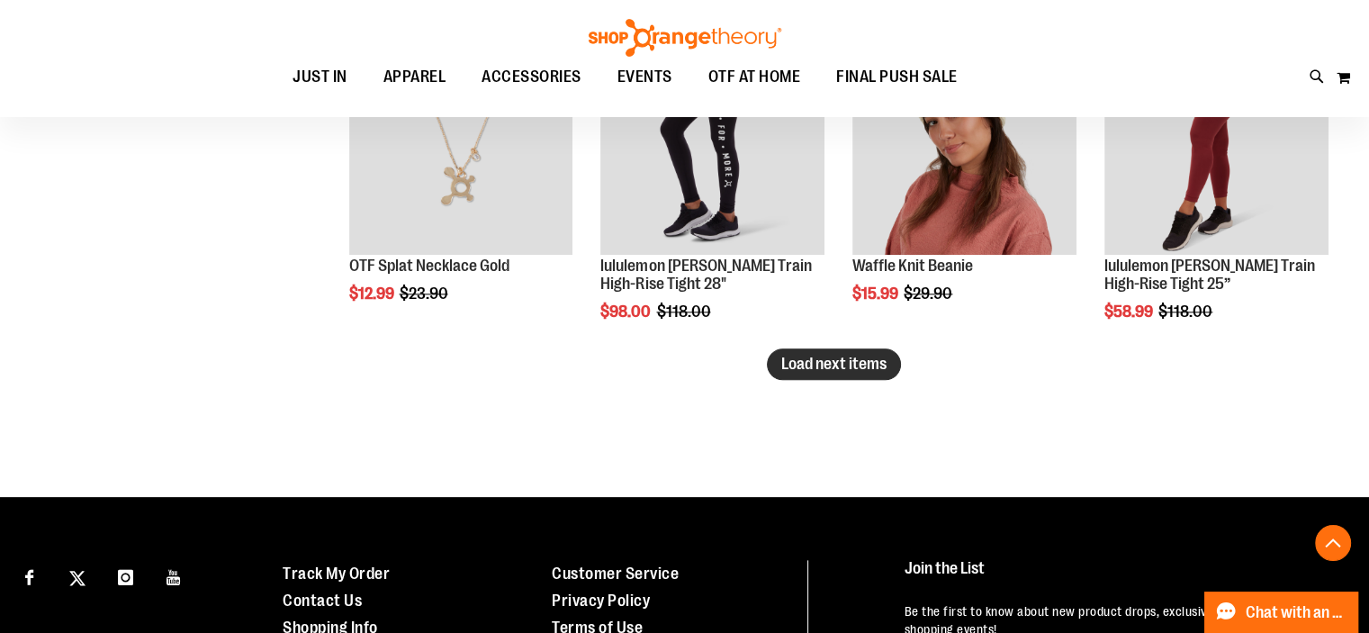
scroll to position [15680, 0]
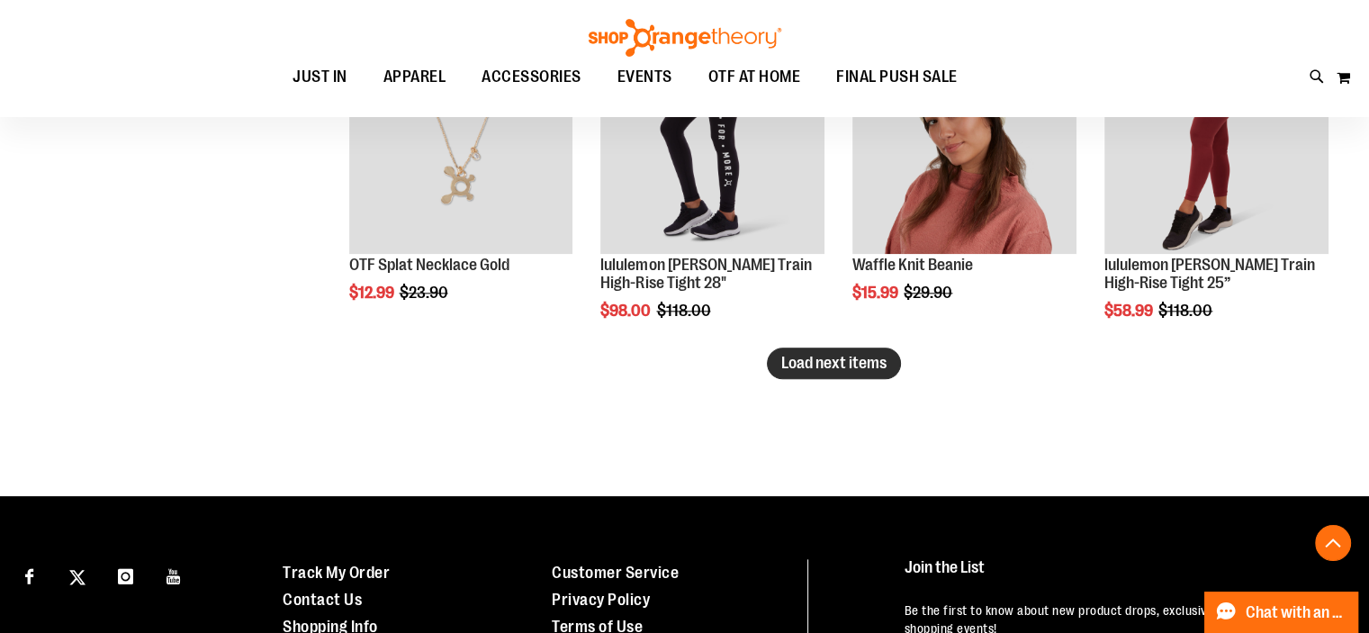
click at [832, 365] on span "Load next items" at bounding box center [833, 363] width 105 height 18
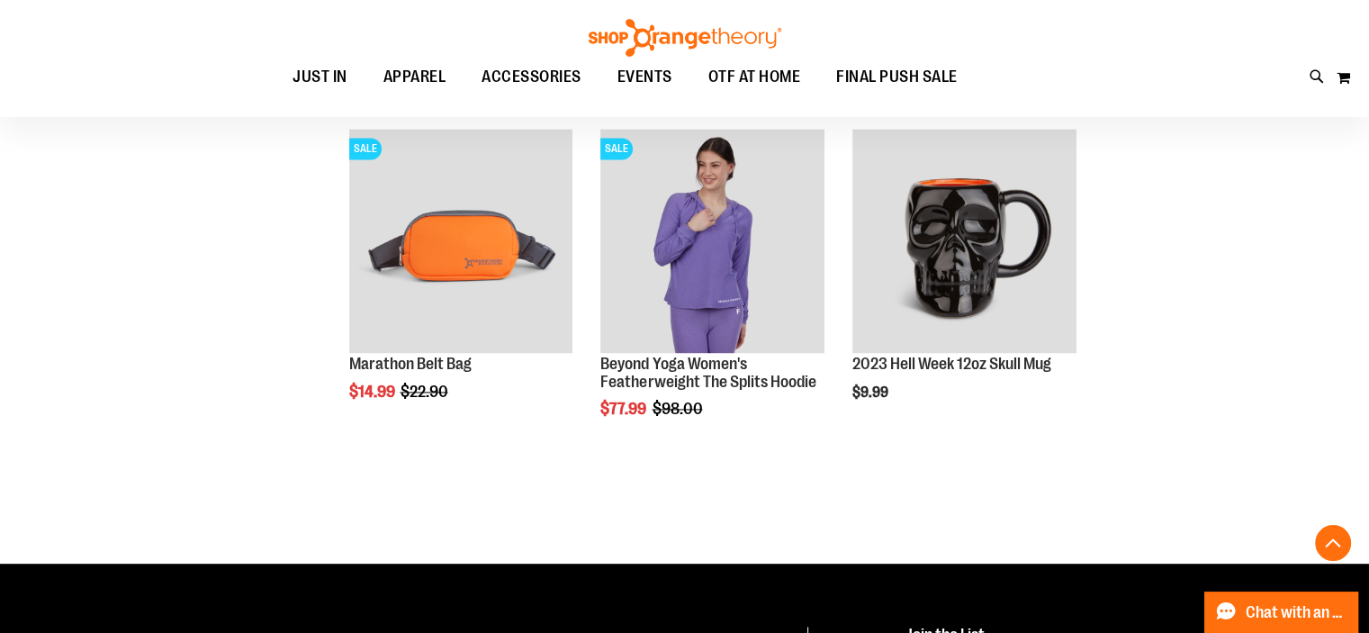
scroll to position [16209, 0]
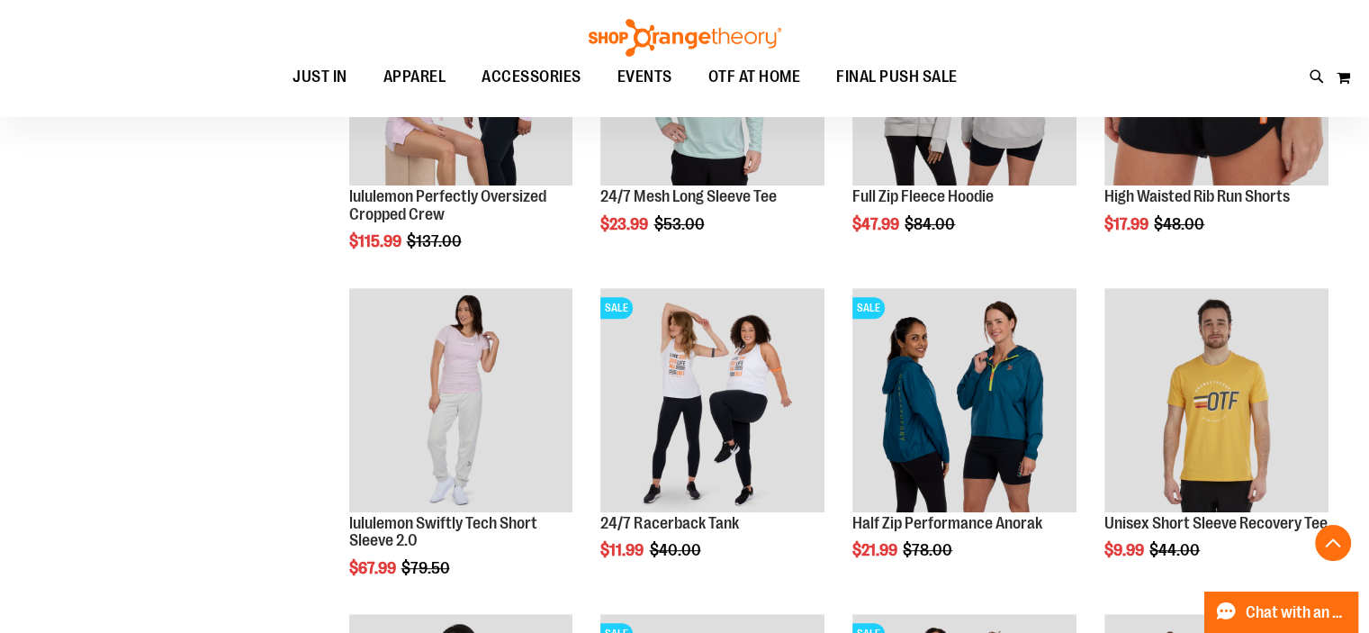
scroll to position [473, 0]
